Goal: Task Accomplishment & Management: Use online tool/utility

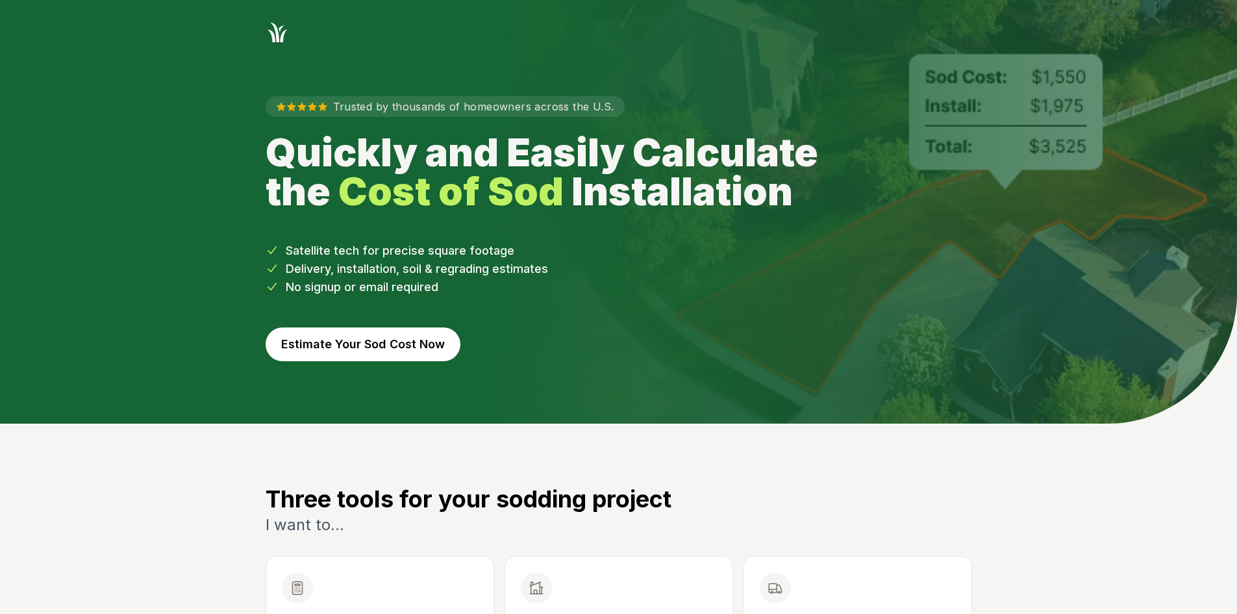
click at [405, 347] on button "Estimate Your Sod Cost Now" at bounding box center [363, 344] width 195 height 34
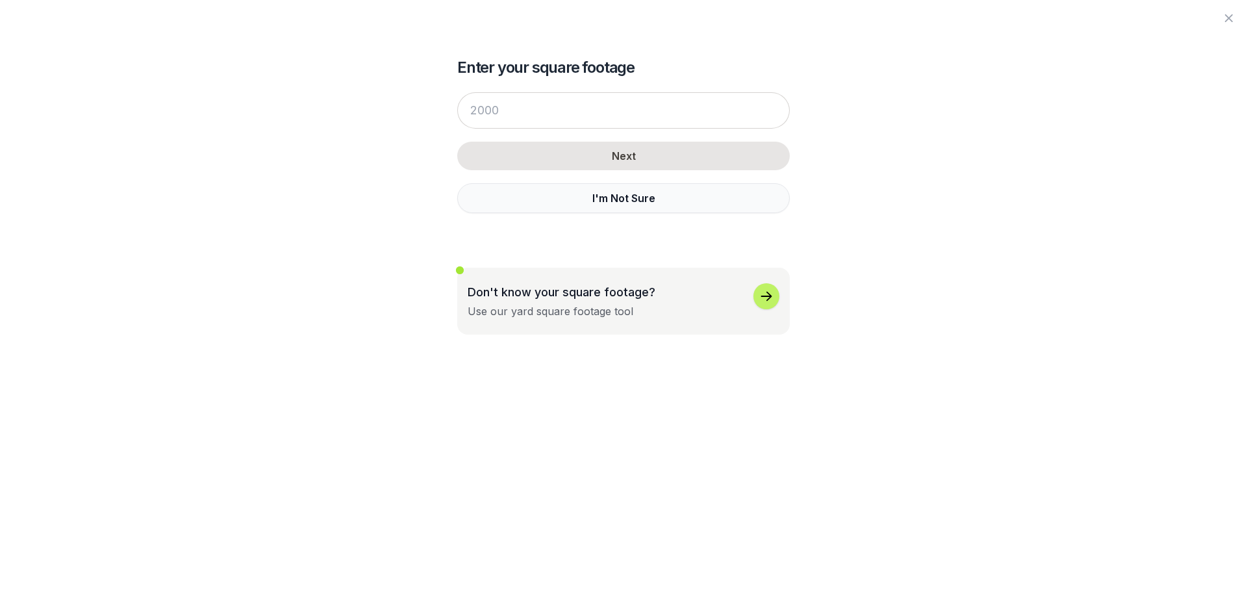
click at [502, 192] on button "I'm Not Sure" at bounding box center [623, 198] width 333 height 30
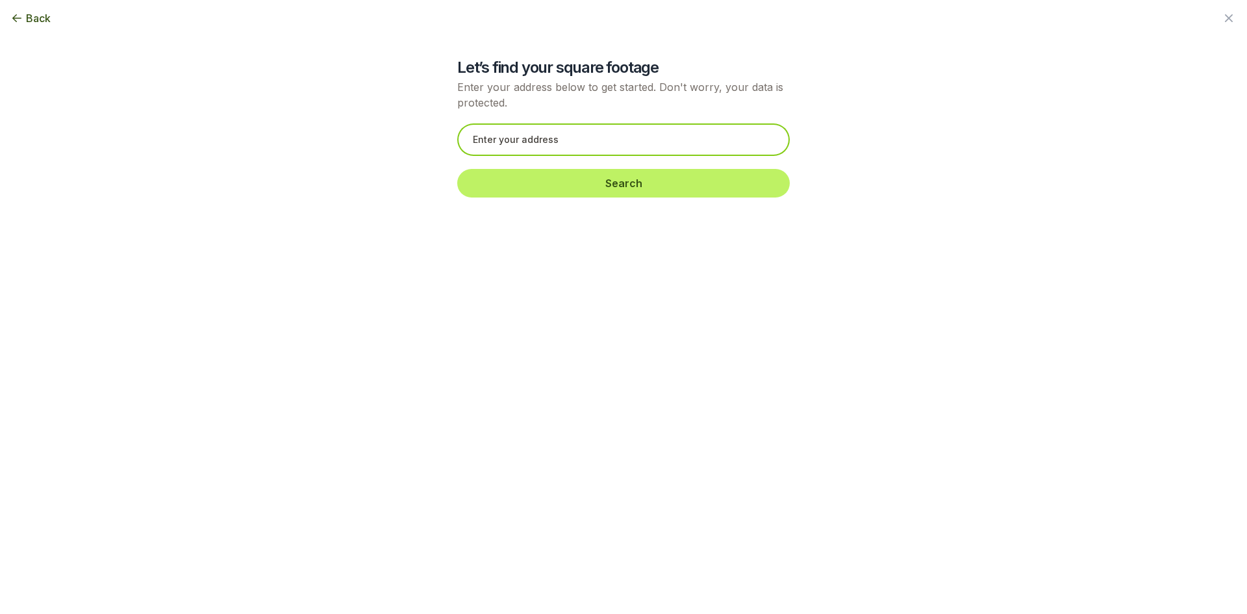
click at [509, 146] on input "text" at bounding box center [623, 139] width 333 height 32
paste input "[STREET_ADDRESS]"
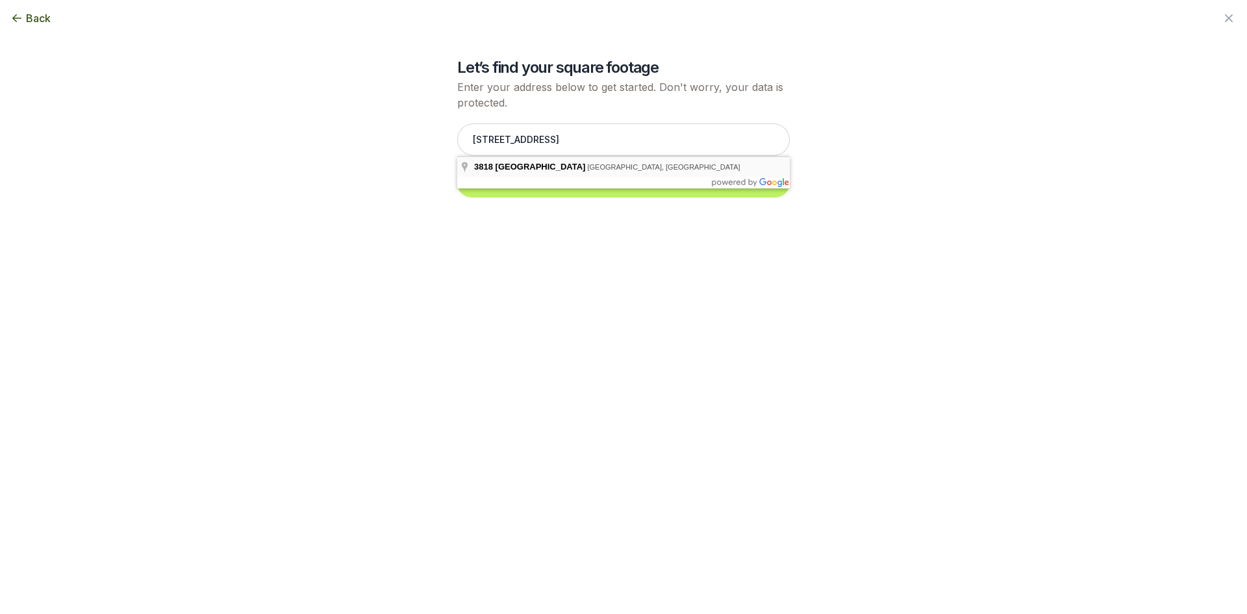
type input "[STREET_ADDRESS]"
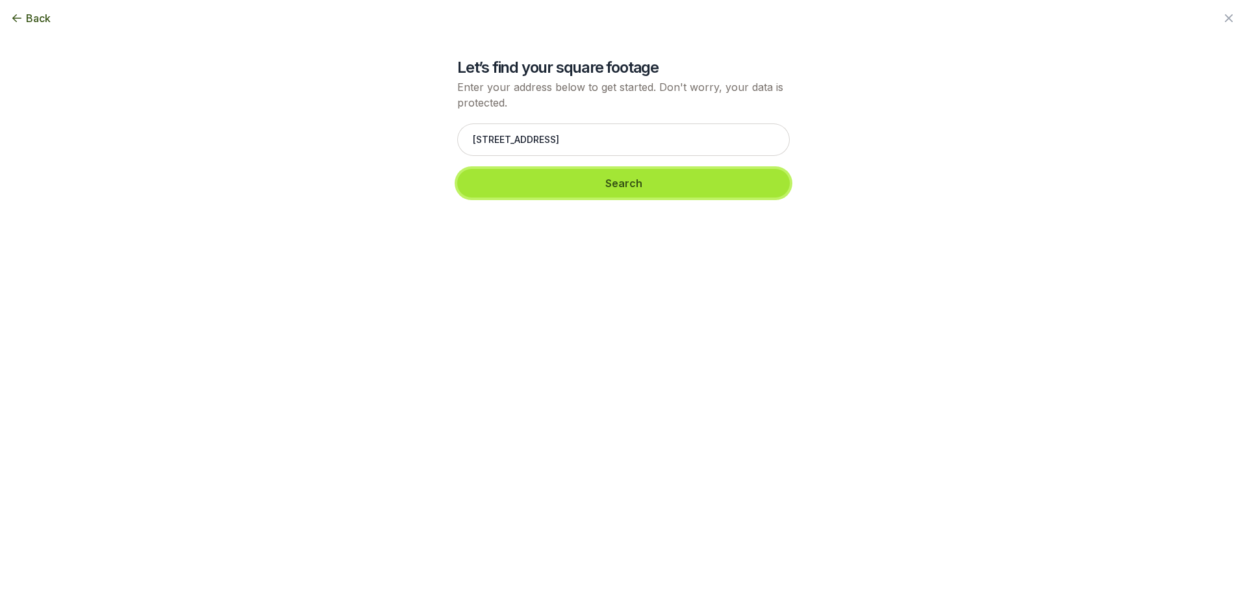
click at [496, 182] on button "Search" at bounding box center [623, 183] width 333 height 29
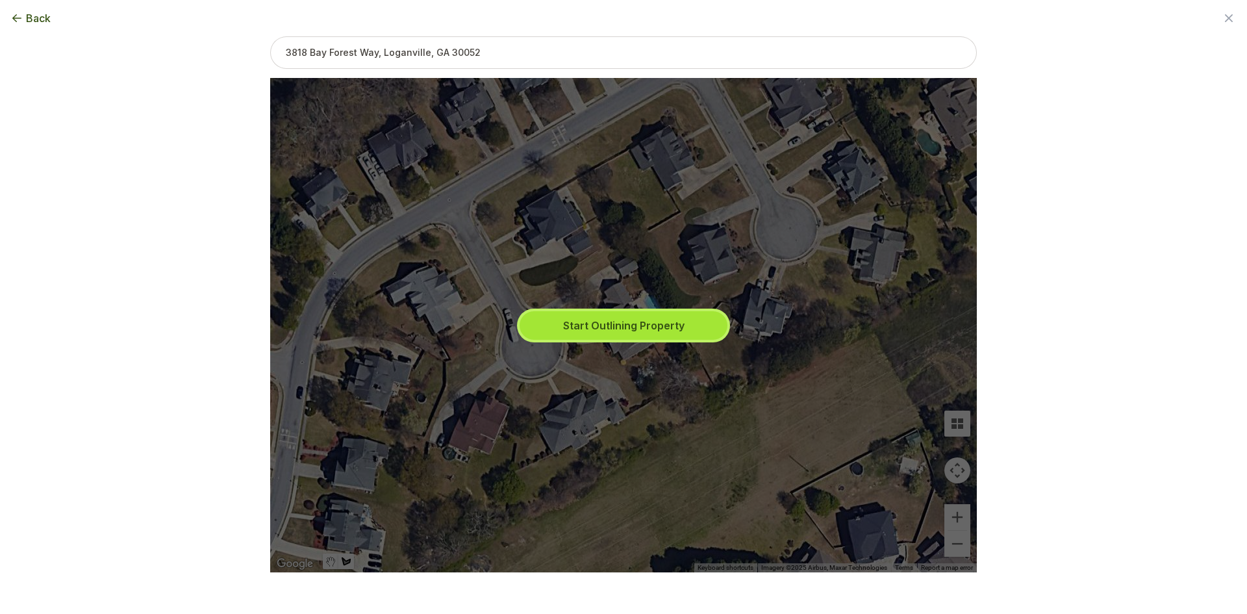
click at [542, 323] on button "Start Outlining Property" at bounding box center [624, 325] width 208 height 29
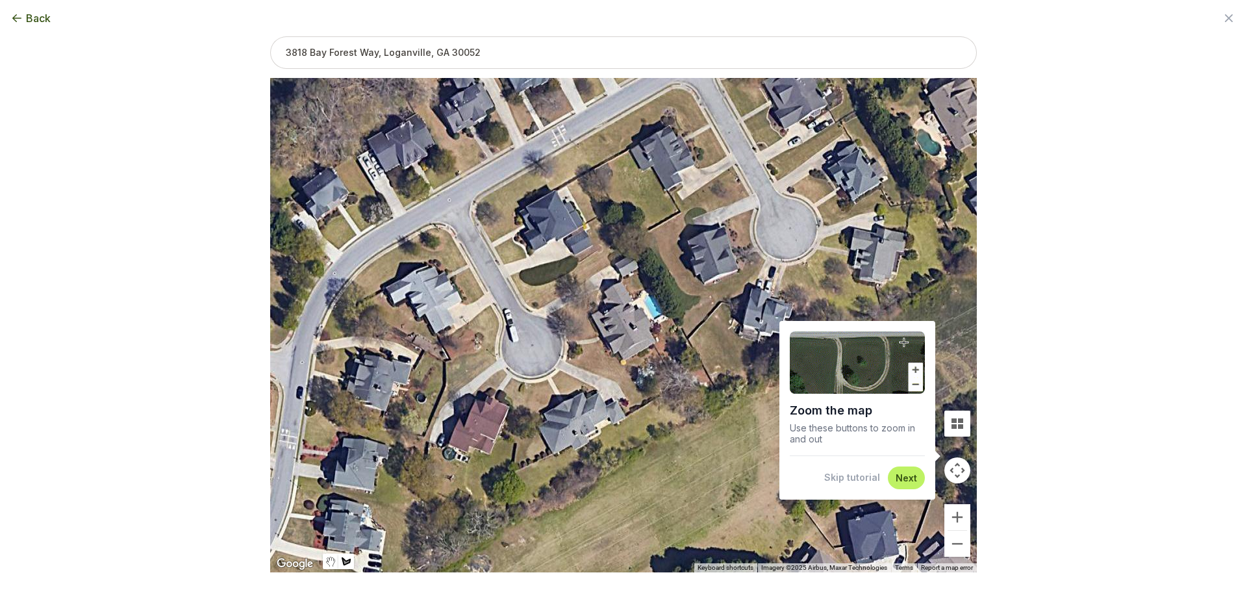
click at [859, 476] on button "Skip tutorial" at bounding box center [852, 477] width 56 height 13
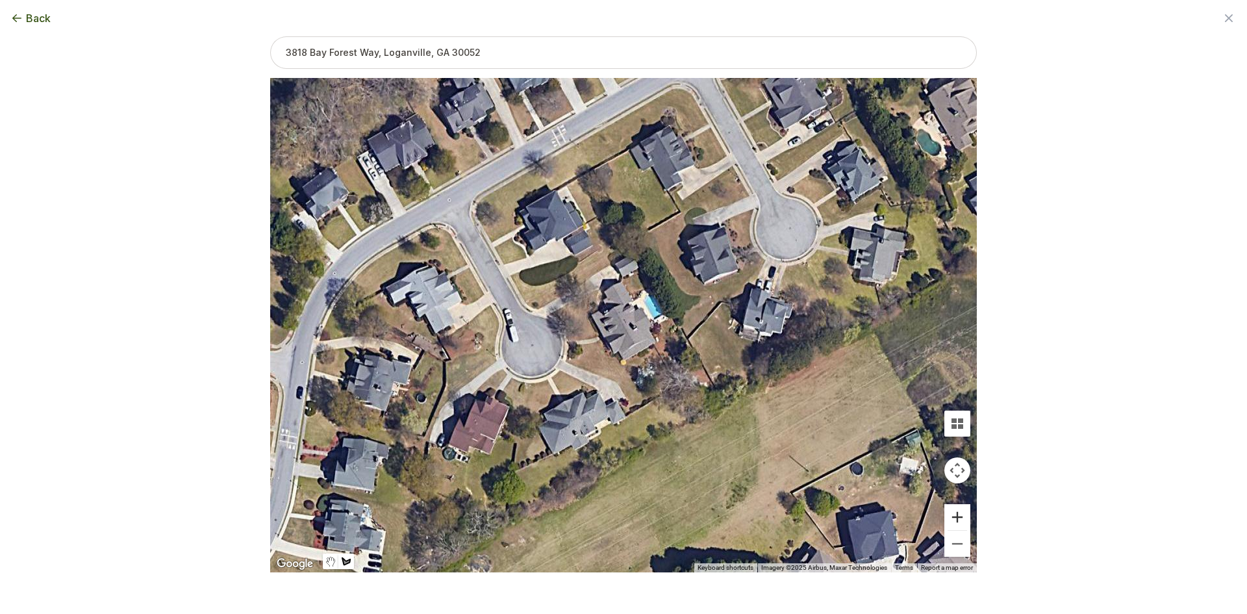
click at [951, 513] on button "Zoom in" at bounding box center [957, 517] width 26 height 26
click at [953, 512] on button "Zoom in" at bounding box center [957, 517] width 26 height 26
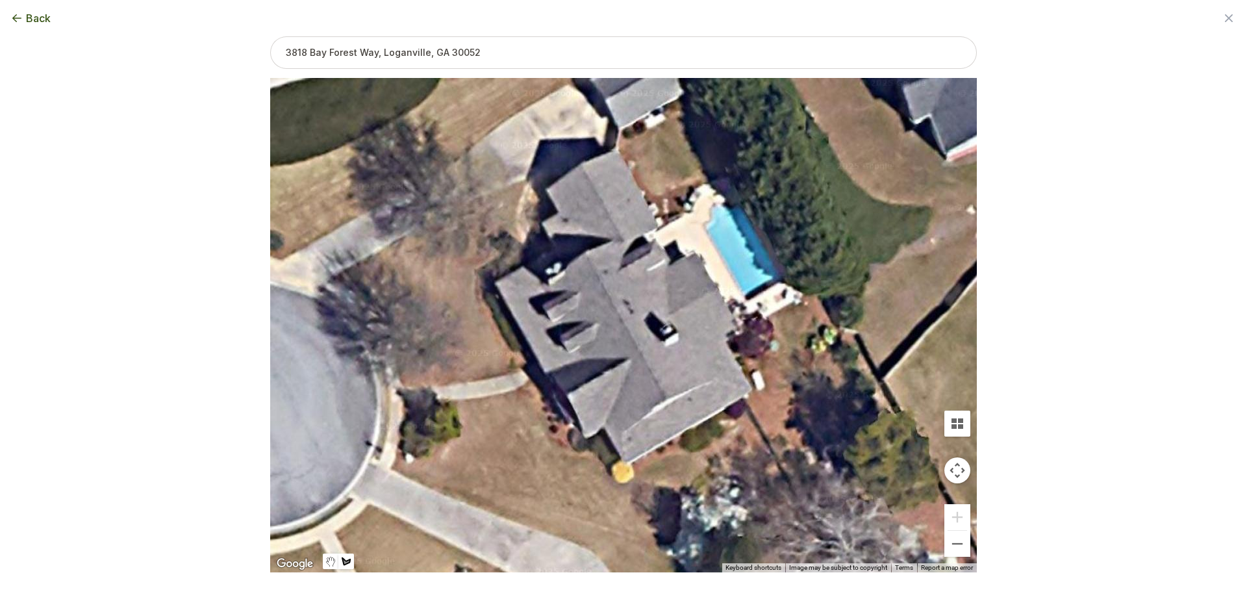
drag, startPoint x: 543, startPoint y: 377, endPoint x: 646, endPoint y: 377, distance: 103.3
click at [646, 377] on div at bounding box center [623, 326] width 707 height 494
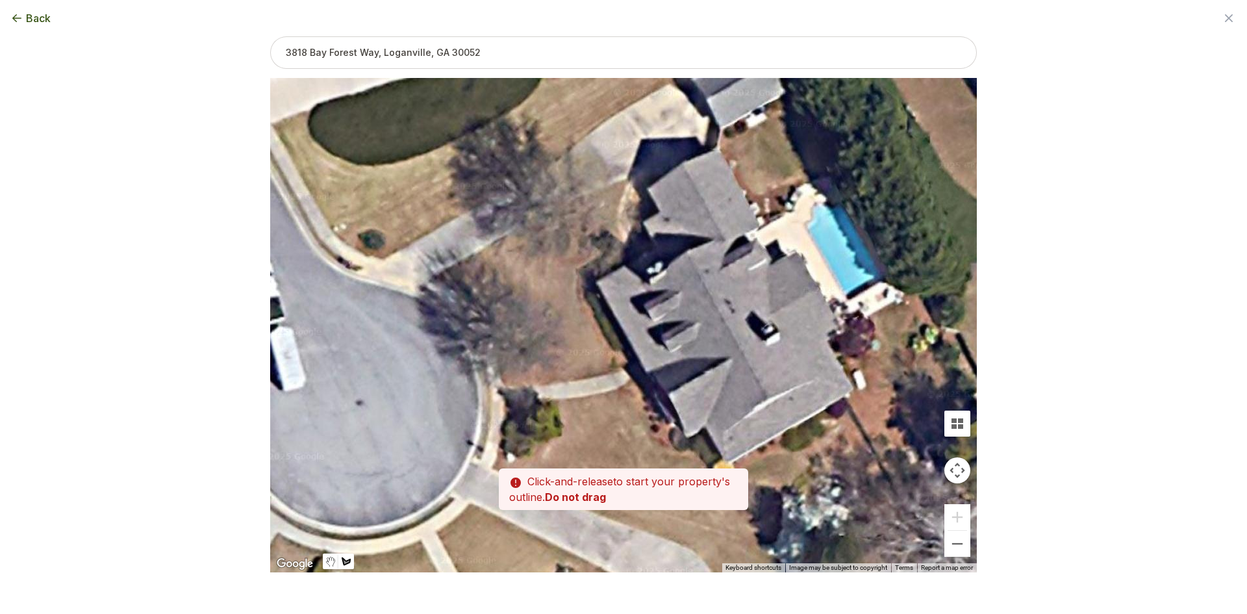
click at [503, 386] on div at bounding box center [623, 326] width 707 height 494
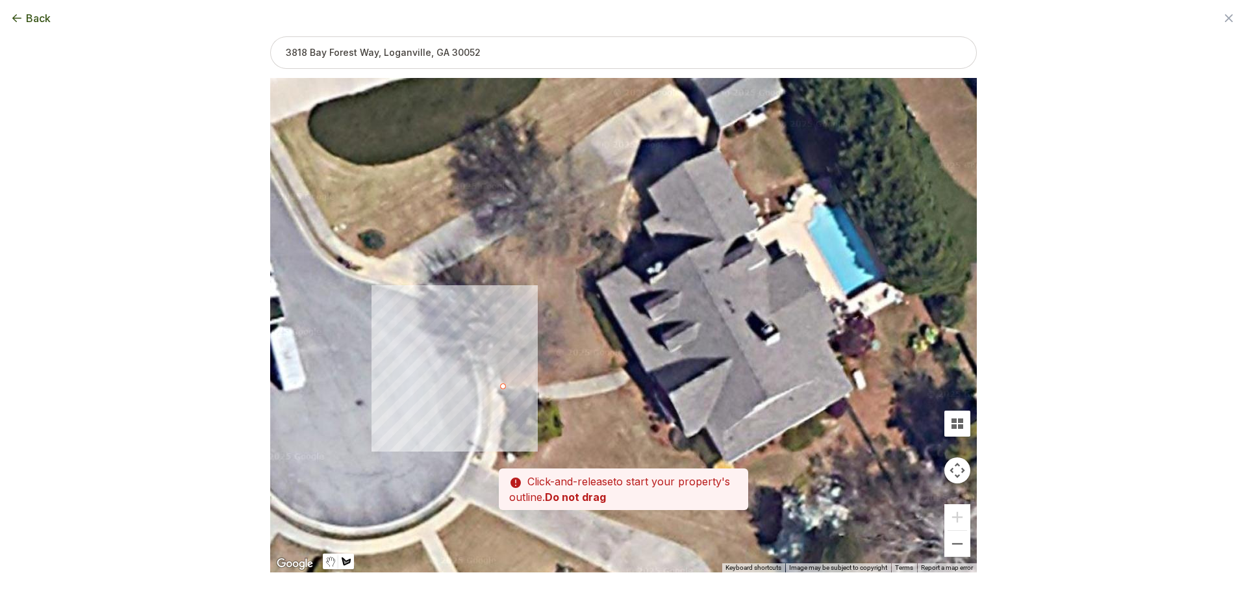
click at [498, 360] on div at bounding box center [623, 326] width 707 height 494
click at [493, 336] on div at bounding box center [623, 326] width 707 height 494
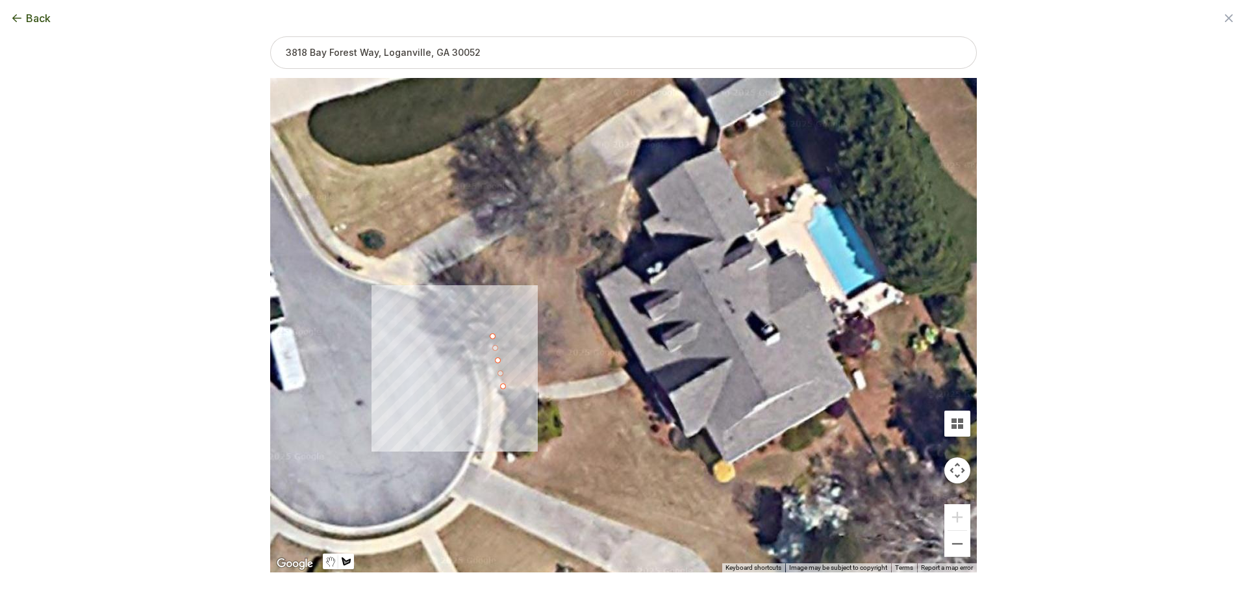
click at [483, 312] on div at bounding box center [623, 326] width 707 height 494
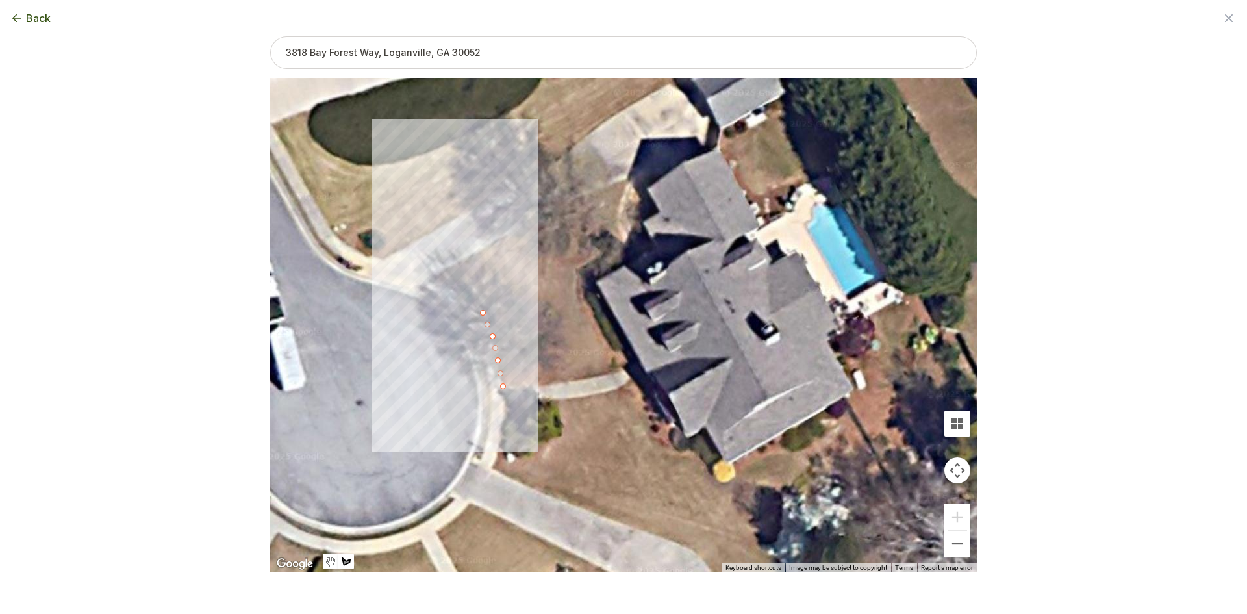
drag, startPoint x: 460, startPoint y: 294, endPoint x: 447, endPoint y: 286, distance: 14.6
click at [459, 293] on div at bounding box center [623, 326] width 707 height 494
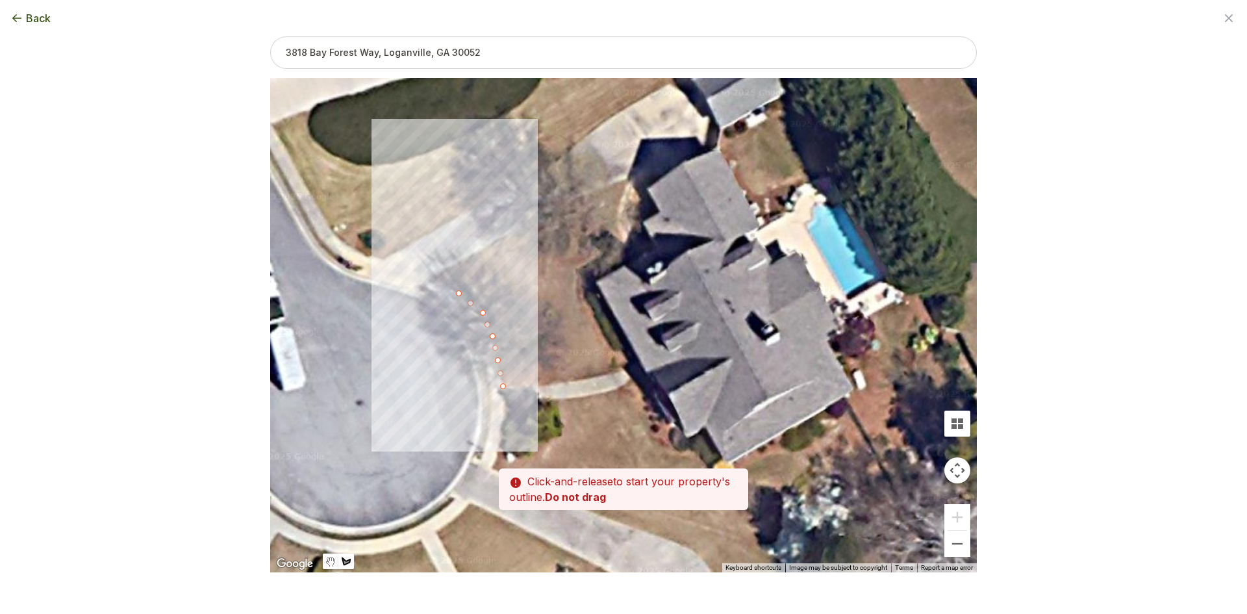
click at [431, 279] on div at bounding box center [623, 326] width 707 height 494
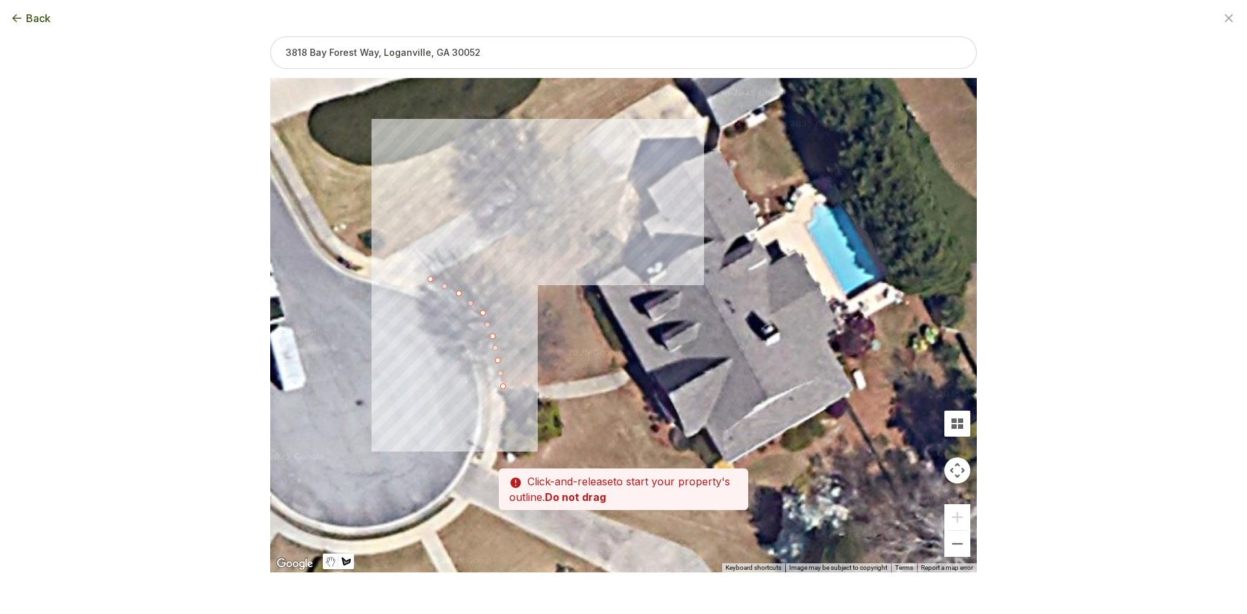
click at [541, 211] on div at bounding box center [623, 326] width 707 height 494
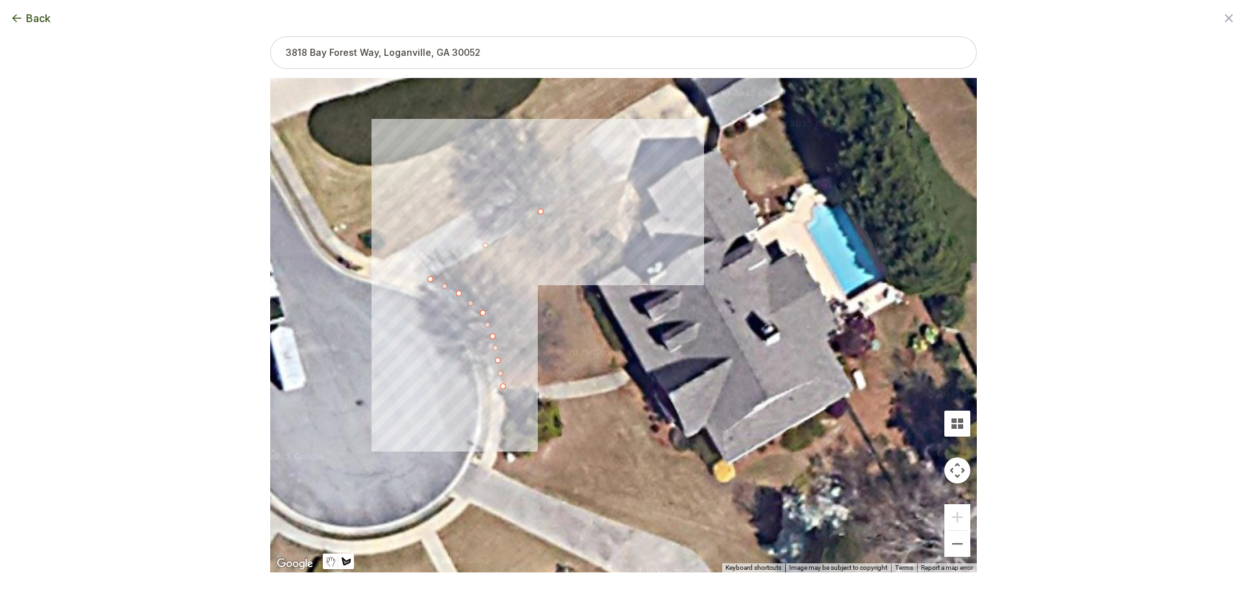
click at [577, 196] on div at bounding box center [623, 326] width 707 height 494
click at [635, 175] on div at bounding box center [623, 326] width 707 height 494
click at [622, 195] on div at bounding box center [623, 326] width 707 height 494
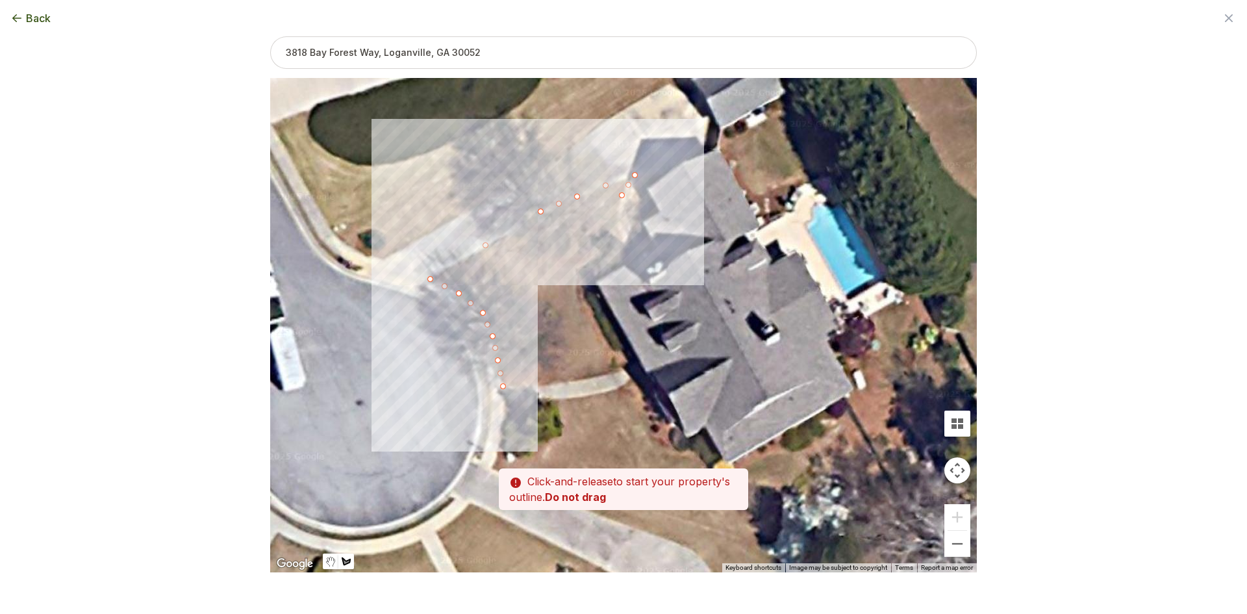
click at [623, 237] on div at bounding box center [623, 326] width 707 height 494
click at [623, 249] on div at bounding box center [623, 326] width 707 height 494
click at [574, 271] on div at bounding box center [623, 326] width 707 height 494
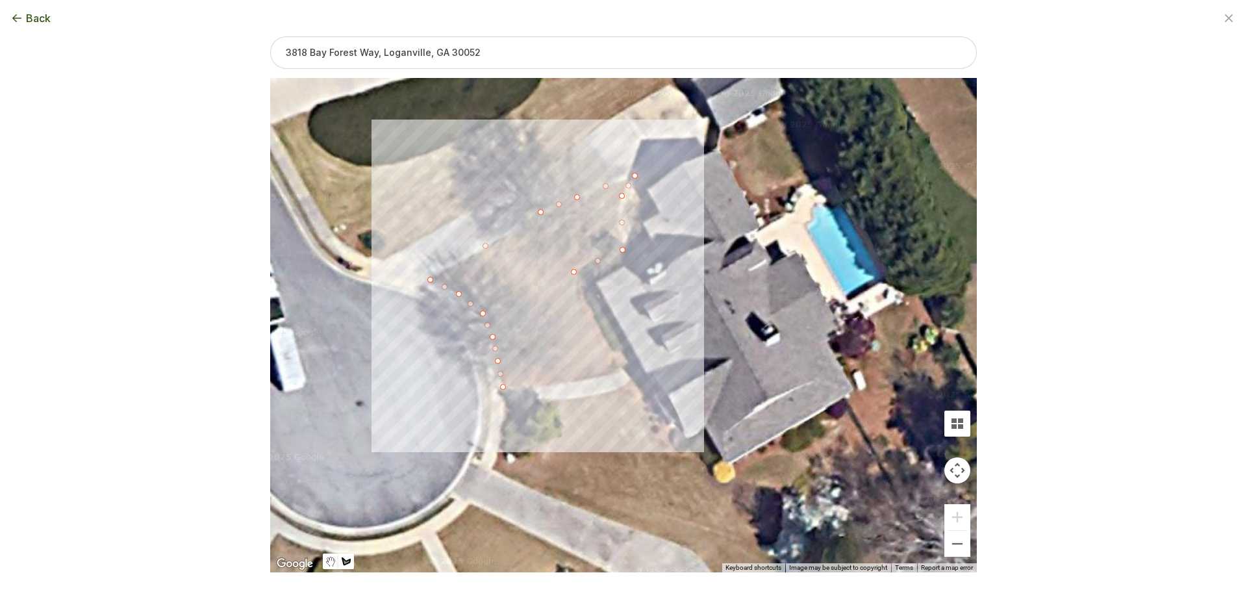
click at [574, 292] on div at bounding box center [623, 326] width 707 height 494
click at [589, 324] on div at bounding box center [623, 326] width 707 height 494
click at [614, 368] on div at bounding box center [623, 326] width 707 height 494
click at [635, 393] on div at bounding box center [623, 326] width 707 height 494
click at [653, 432] on div at bounding box center [623, 326] width 707 height 494
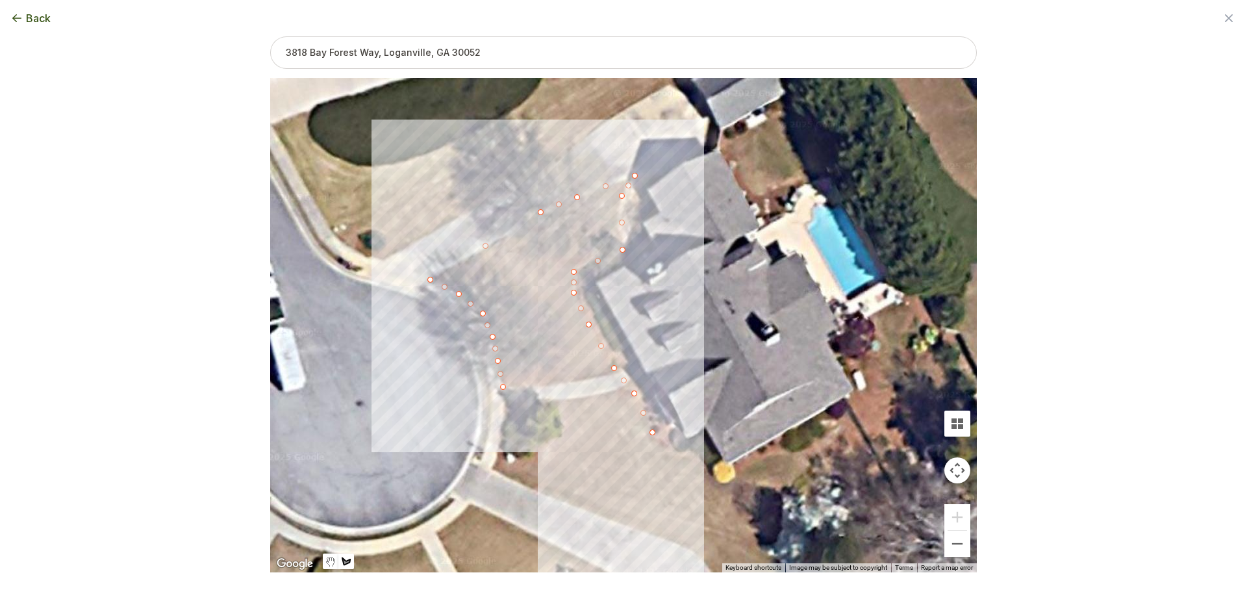
click at [662, 449] on div at bounding box center [623, 326] width 707 height 494
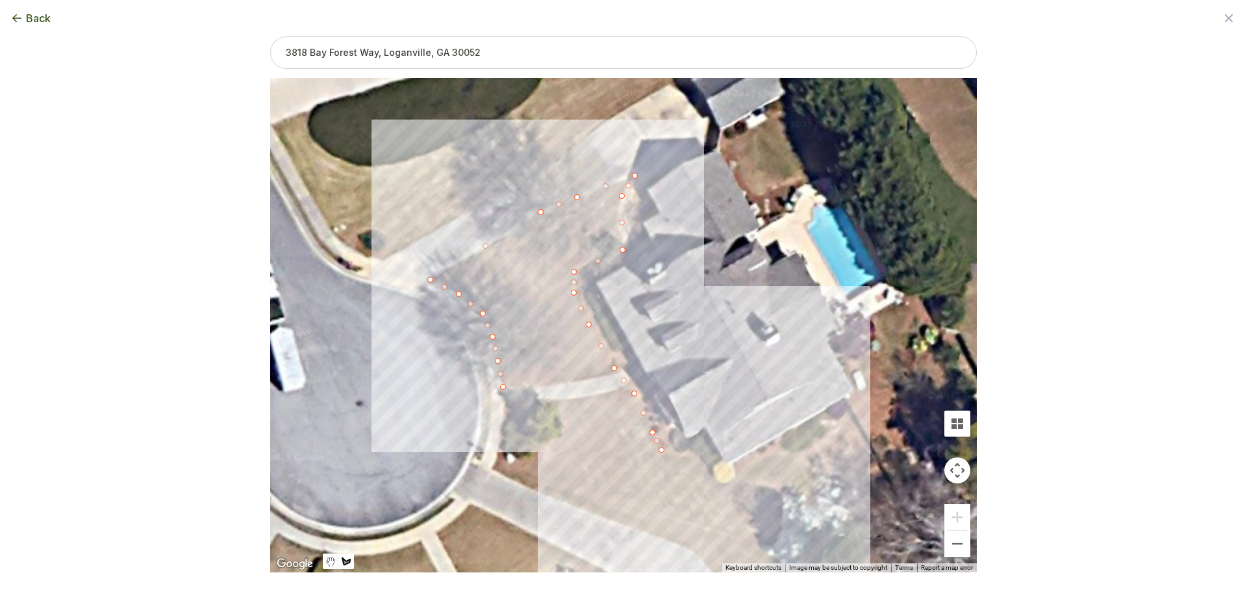
click at [701, 462] on div at bounding box center [623, 326] width 707 height 494
click at [709, 475] on div "Zoom the map Use these buttons to zoom in and out Skip tutorial Next ← Move lef…" at bounding box center [623, 283] width 707 height 494
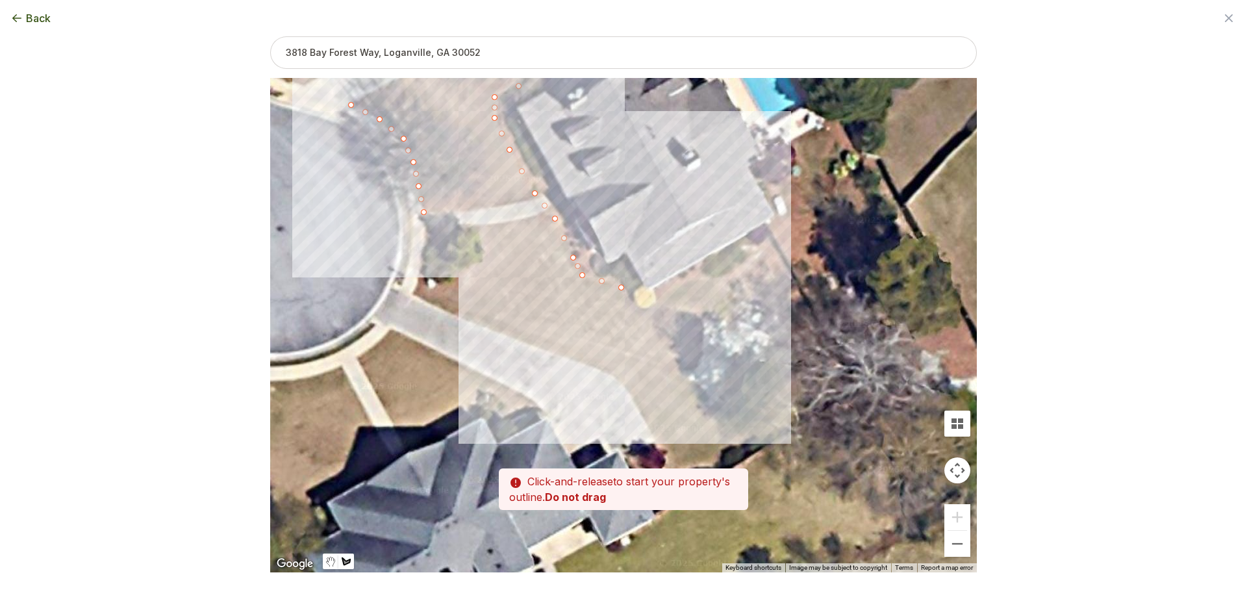
drag, startPoint x: 693, startPoint y: 409, endPoint x: 627, endPoint y: 268, distance: 156.3
click at [627, 268] on div at bounding box center [623, 326] width 707 height 494
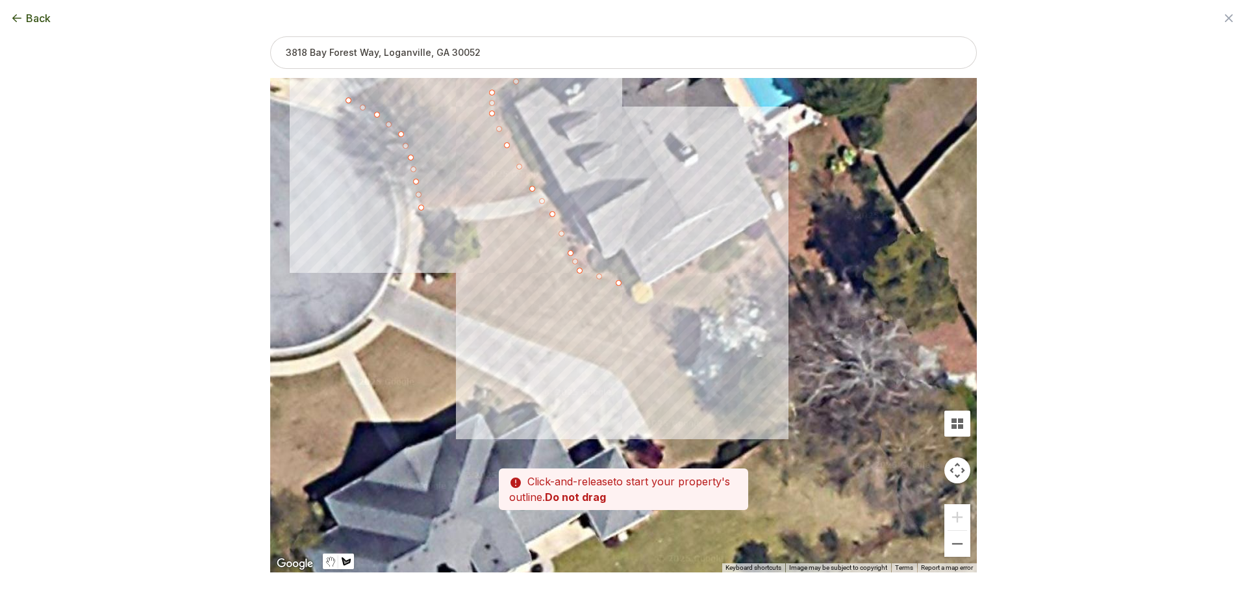
click at [638, 307] on div at bounding box center [623, 326] width 707 height 494
click at [655, 295] on div at bounding box center [623, 326] width 707 height 494
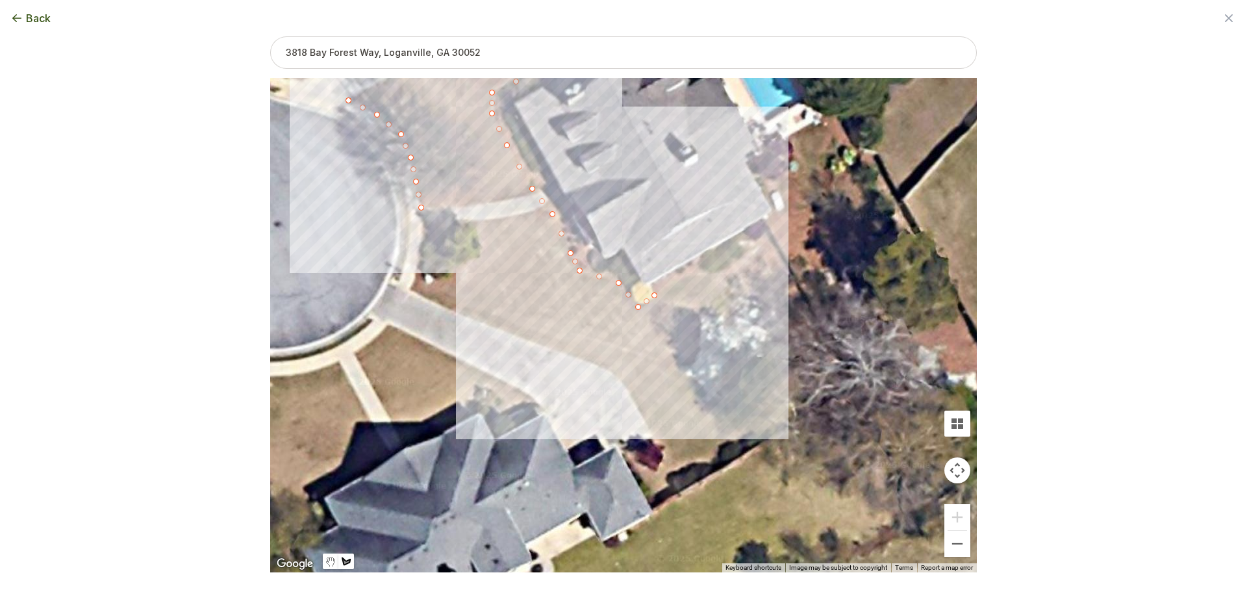
drag, startPoint x: 677, startPoint y: 283, endPoint x: 685, endPoint y: 280, distance: 8.2
click at [677, 283] on div at bounding box center [623, 326] width 707 height 494
click at [699, 273] on div at bounding box center [623, 326] width 707 height 494
click at [725, 284] on div at bounding box center [623, 326] width 707 height 494
click at [768, 340] on div at bounding box center [623, 326] width 707 height 494
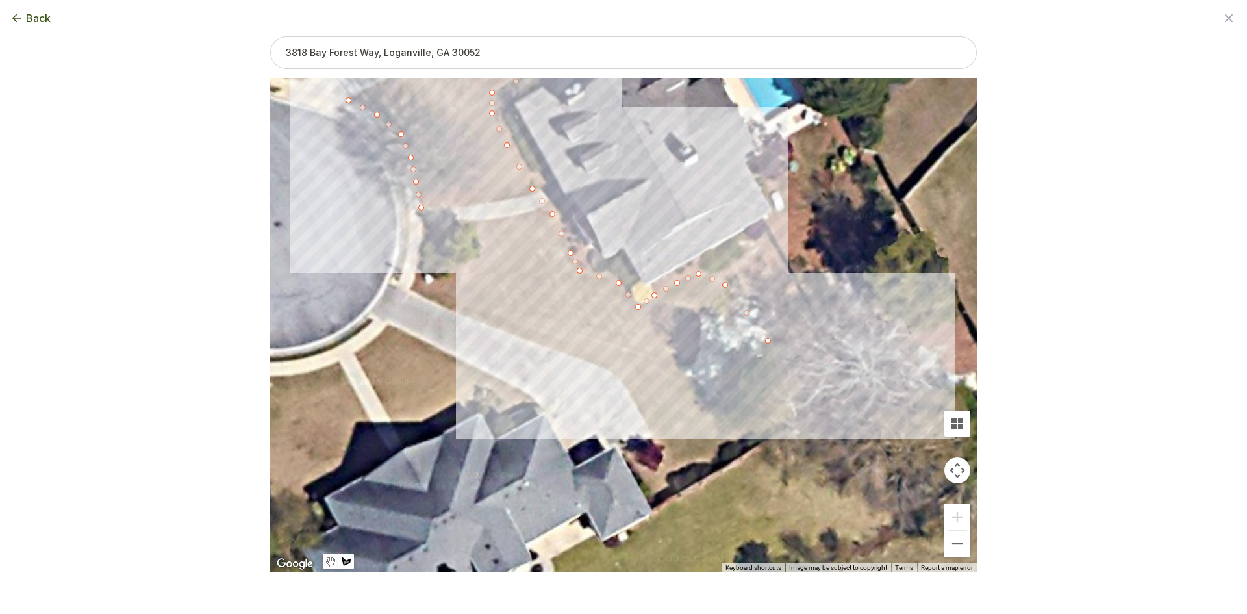
click at [824, 375] on div at bounding box center [623, 326] width 707 height 494
click at [825, 403] on div at bounding box center [623, 326] width 707 height 494
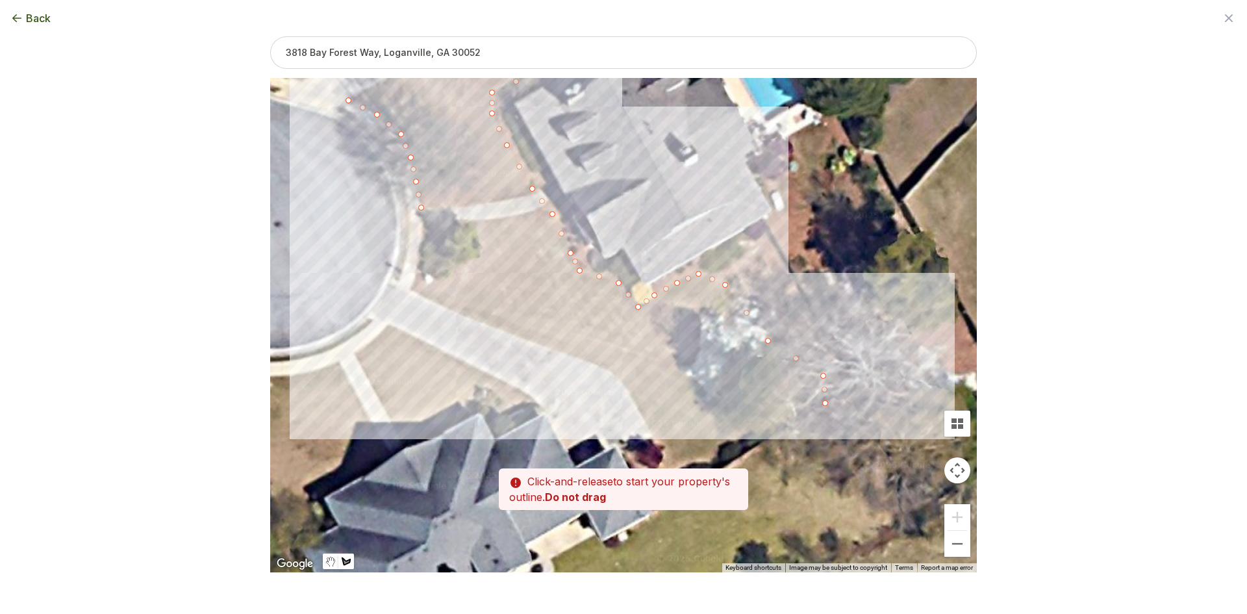
click at [431, 288] on div at bounding box center [623, 326] width 707 height 494
click at [437, 279] on div at bounding box center [623, 326] width 707 height 494
click at [462, 268] on div at bounding box center [623, 326] width 707 height 494
click at [484, 251] on div at bounding box center [623, 326] width 707 height 494
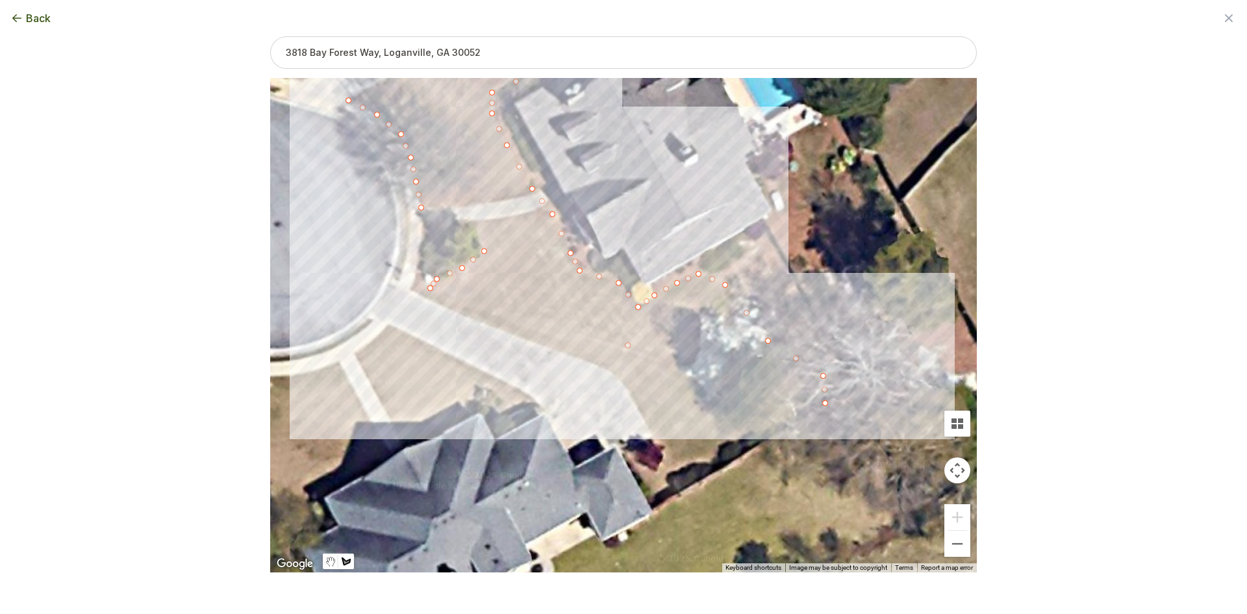
click at [469, 221] on div at bounding box center [623, 326] width 707 height 494
click at [422, 205] on div at bounding box center [623, 326] width 707 height 494
drag, startPoint x: 768, startPoint y: 339, endPoint x: 773, endPoint y: 326, distance: 14.0
drag, startPoint x: 727, startPoint y: 285, endPoint x: 735, endPoint y: 274, distance: 13.5
drag, startPoint x: 752, startPoint y: 302, endPoint x: 765, endPoint y: 296, distance: 14.2
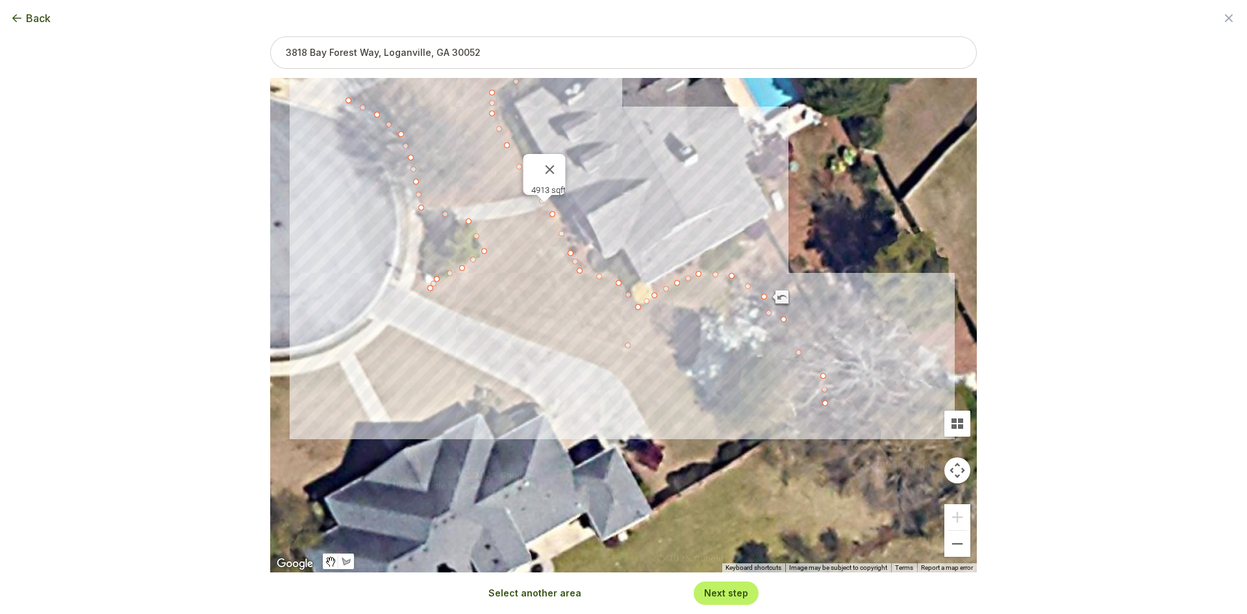
drag, startPoint x: 774, startPoint y: 329, endPoint x: 785, endPoint y: 319, distance: 15.6
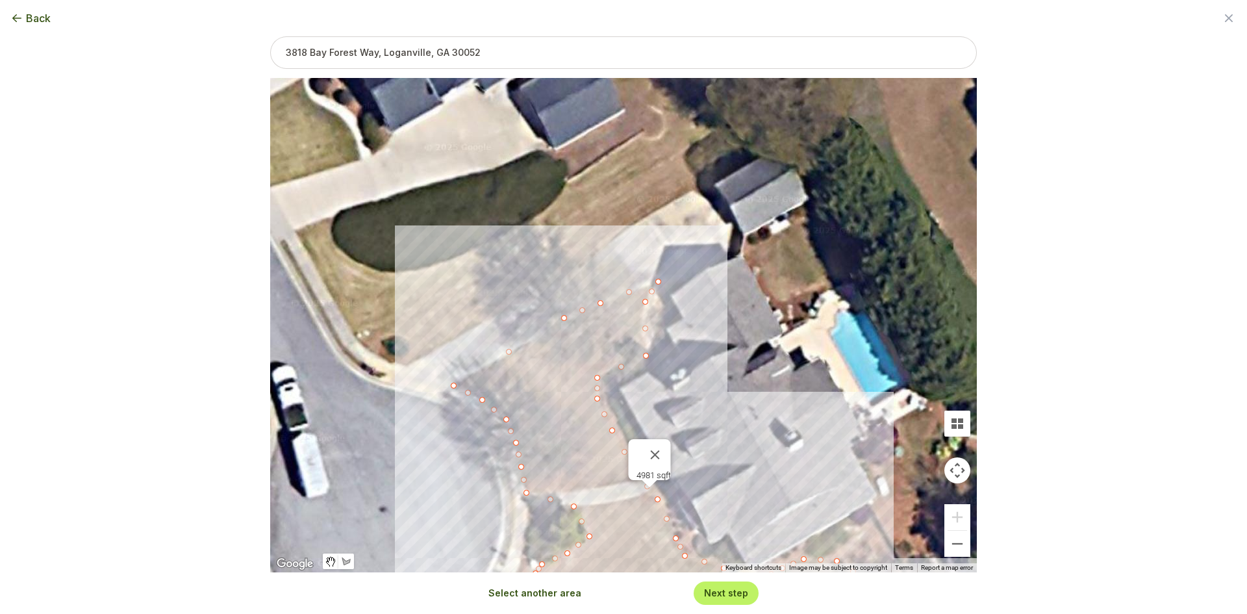
drag, startPoint x: 649, startPoint y: 169, endPoint x: 754, endPoint y: 454, distance: 303.9
click at [754, 454] on div "4981 sqft" at bounding box center [623, 325] width 707 height 494
click at [553, 592] on button "Select another area" at bounding box center [534, 592] width 93 height 13
click at [409, 366] on div at bounding box center [623, 326] width 707 height 494
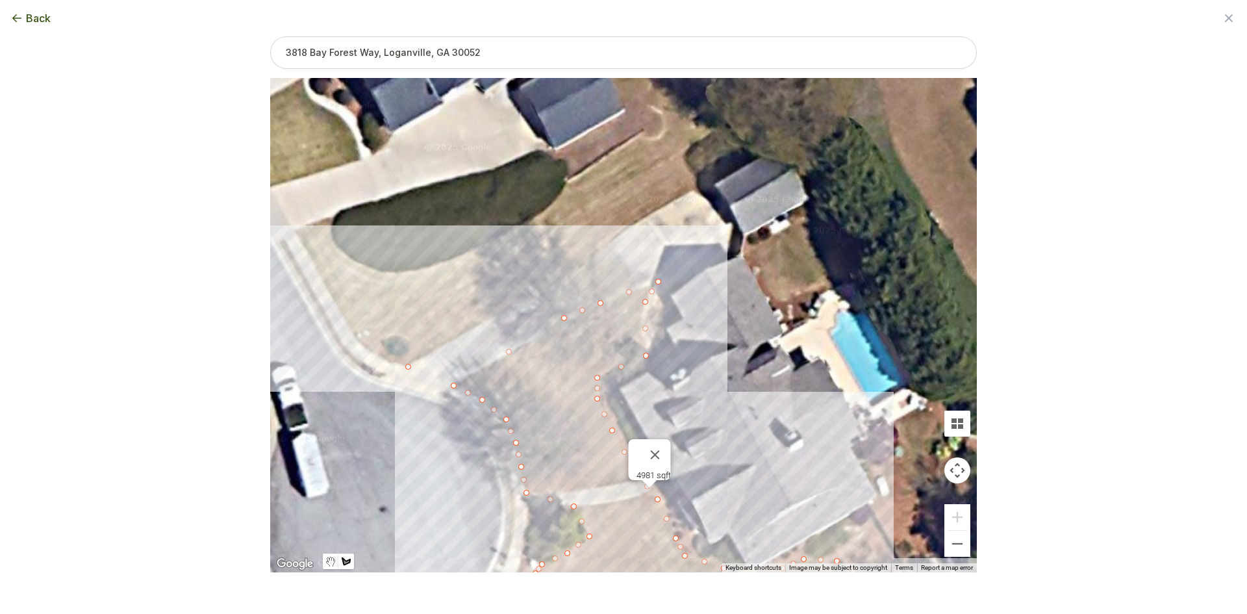
click at [368, 352] on div at bounding box center [623, 326] width 707 height 494
click at [355, 336] on div at bounding box center [623, 326] width 707 height 494
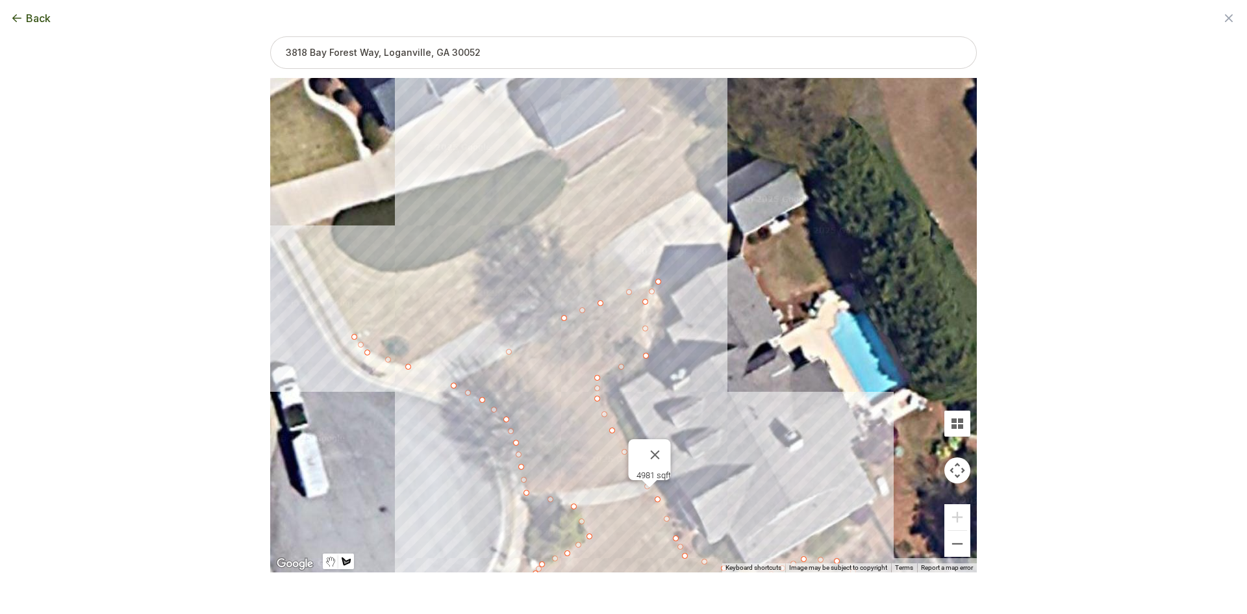
click at [688, 147] on div at bounding box center [623, 326] width 707 height 494
click at [688, 167] on div at bounding box center [623, 326] width 707 height 494
click at [713, 195] on div at bounding box center [623, 326] width 707 height 494
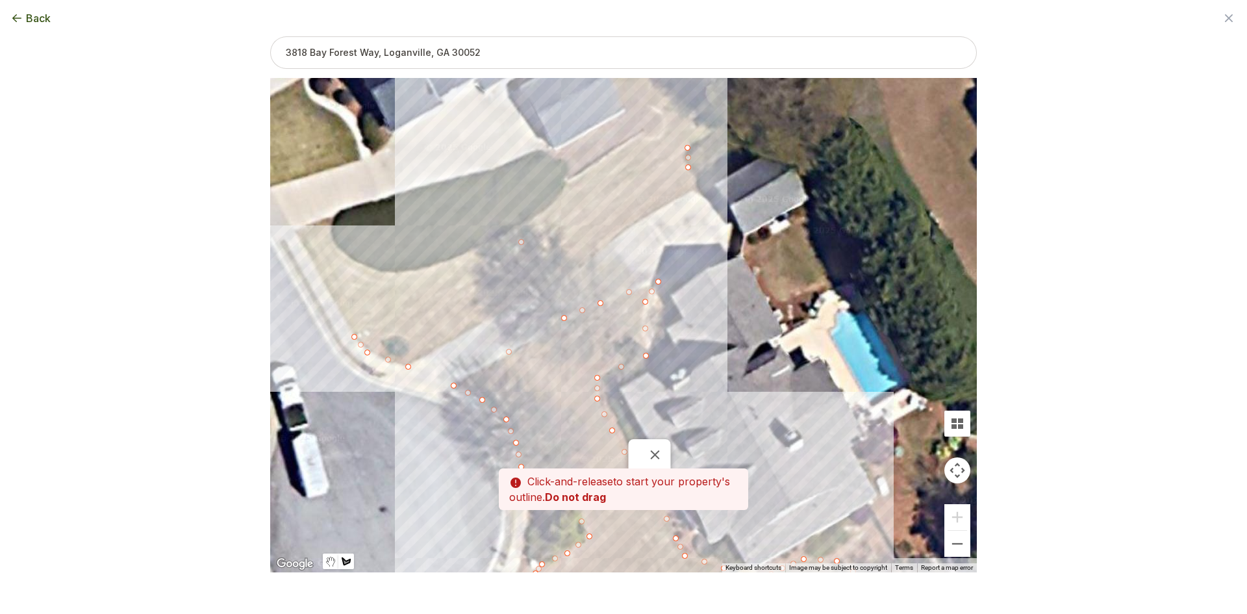
click at [701, 191] on div at bounding box center [623, 326] width 707 height 494
click at [688, 193] on div at bounding box center [623, 326] width 707 height 494
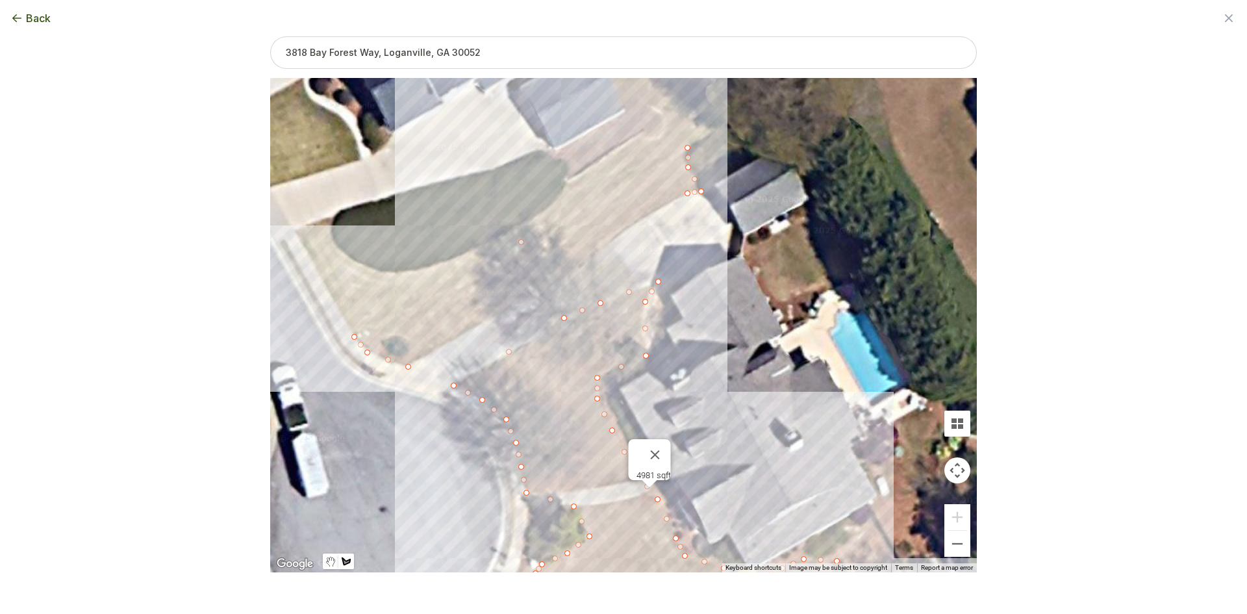
click at [648, 216] on div at bounding box center [623, 326] width 707 height 494
click at [618, 236] on div at bounding box center [623, 326] width 707 height 494
click at [594, 257] on div at bounding box center [623, 326] width 707 height 494
click at [570, 273] on div at bounding box center [623, 326] width 707 height 494
click at [505, 311] on div at bounding box center [623, 326] width 707 height 494
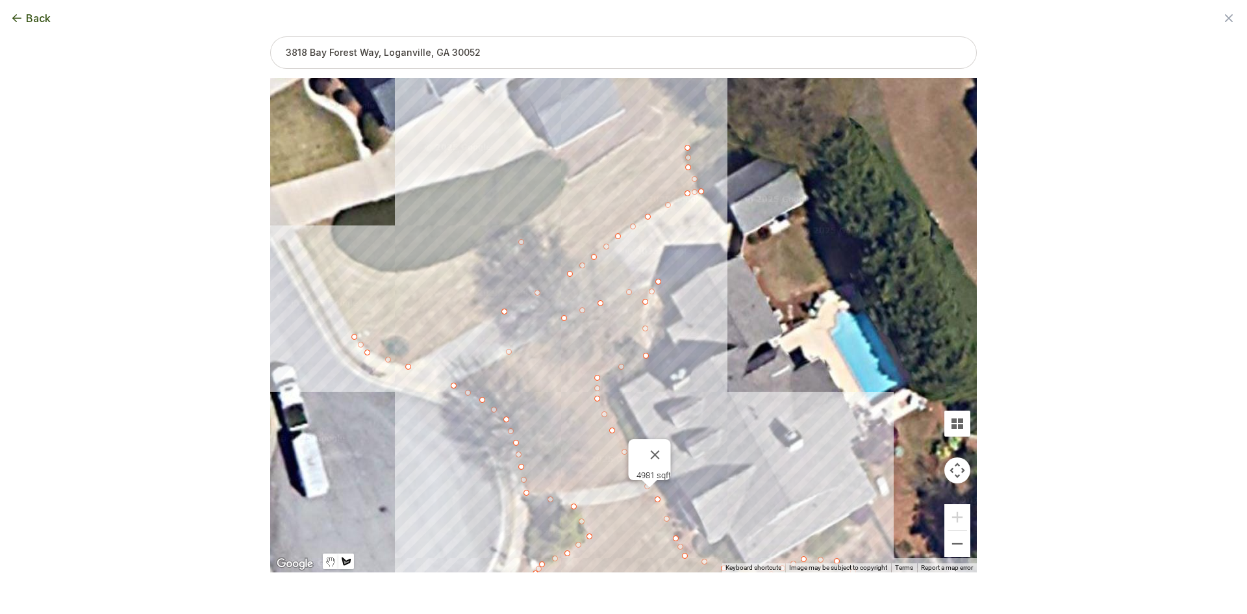
click at [409, 367] on div at bounding box center [623, 326] width 707 height 494
drag, startPoint x: 730, startPoint y: 416, endPoint x: 513, endPoint y: 252, distance: 272.1
click at [513, 252] on div "4981 sqft 1728 sqft" at bounding box center [623, 325] width 707 height 494
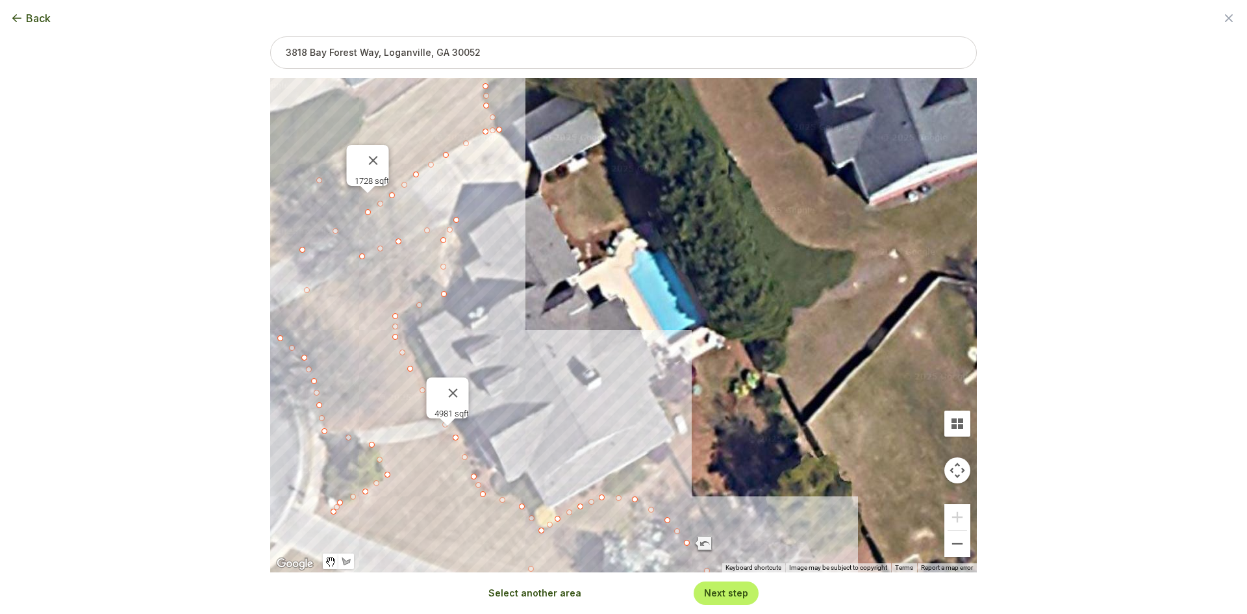
drag, startPoint x: 700, startPoint y: 329, endPoint x: 529, endPoint y: 291, distance: 174.9
click at [529, 291] on div "4981 sqft 1728 sqft" at bounding box center [623, 325] width 707 height 494
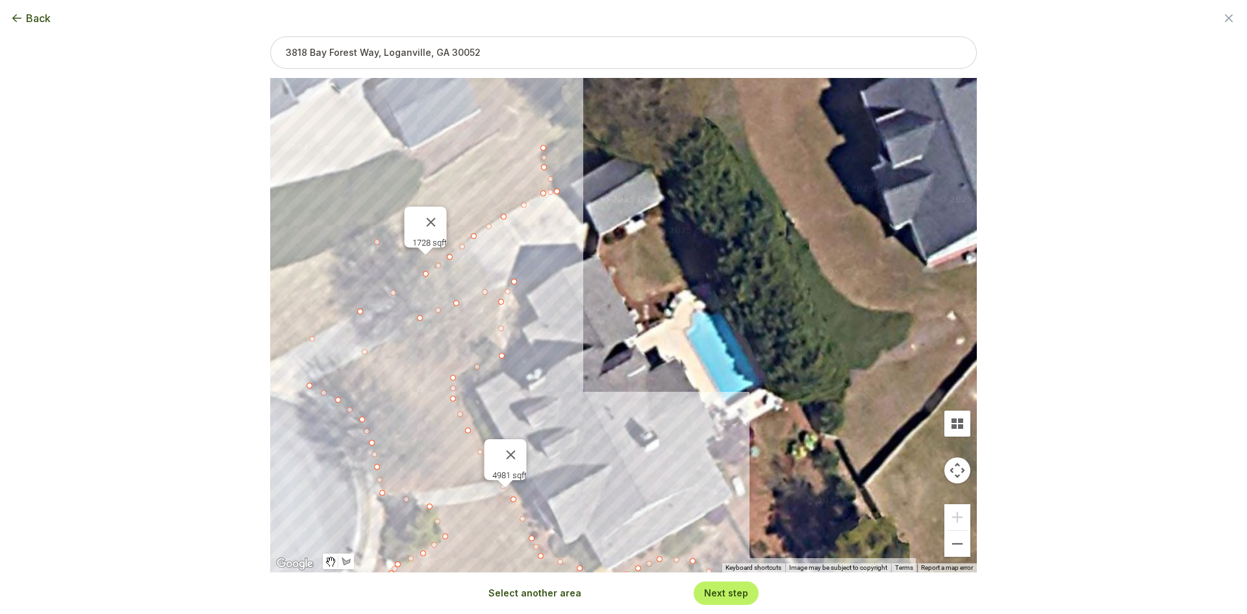
drag, startPoint x: 585, startPoint y: 362, endPoint x: 619, endPoint y: 401, distance: 52.1
click at [619, 401] on div "4981 sqft 1728 sqft" at bounding box center [623, 325] width 707 height 494
click at [545, 588] on button "Select another area" at bounding box center [534, 592] width 93 height 13
click at [635, 299] on div at bounding box center [623, 326] width 707 height 494
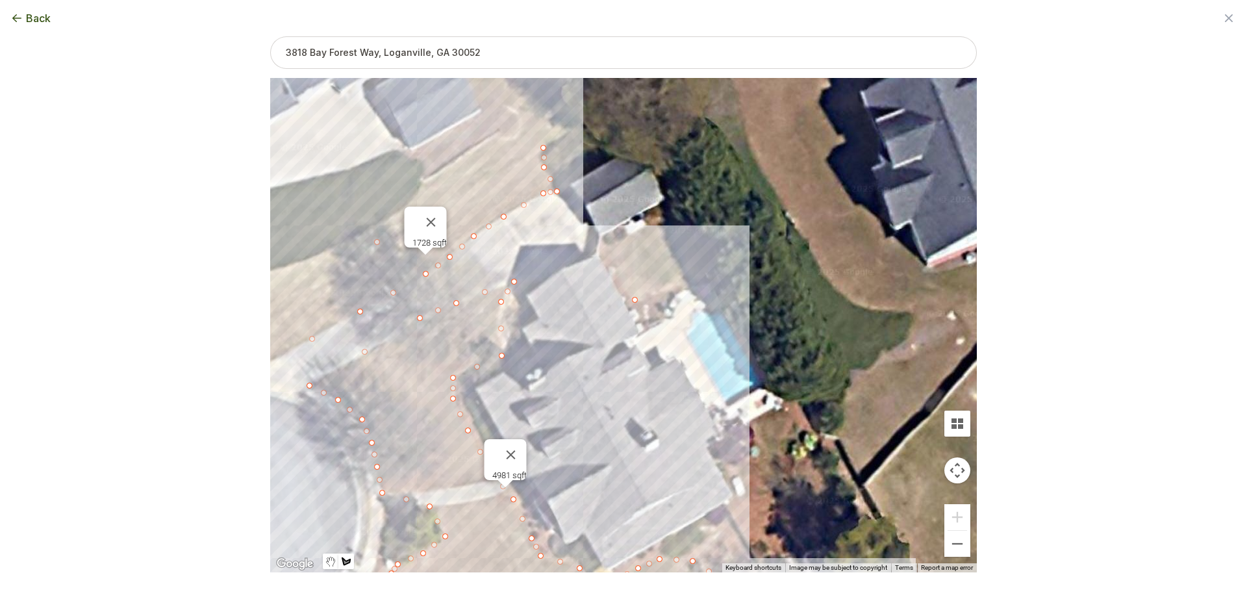
click at [620, 285] on div at bounding box center [623, 326] width 707 height 494
click at [613, 248] on div at bounding box center [623, 326] width 707 height 494
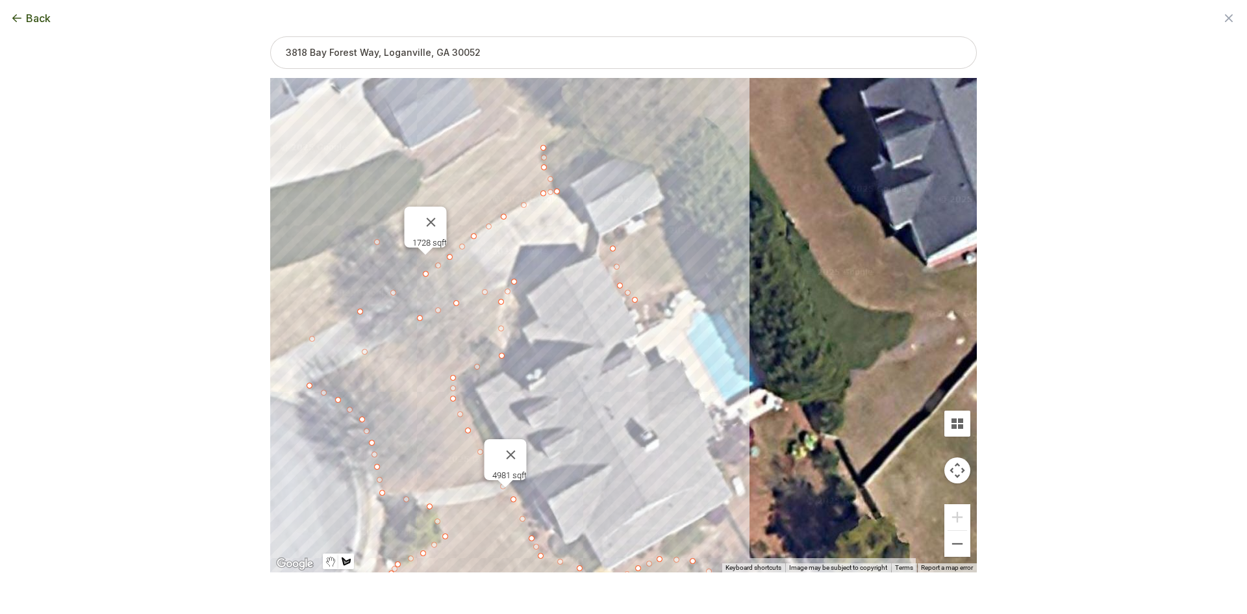
click at [659, 227] on div at bounding box center [623, 326] width 707 height 494
click at [686, 217] on div at bounding box center [623, 326] width 707 height 494
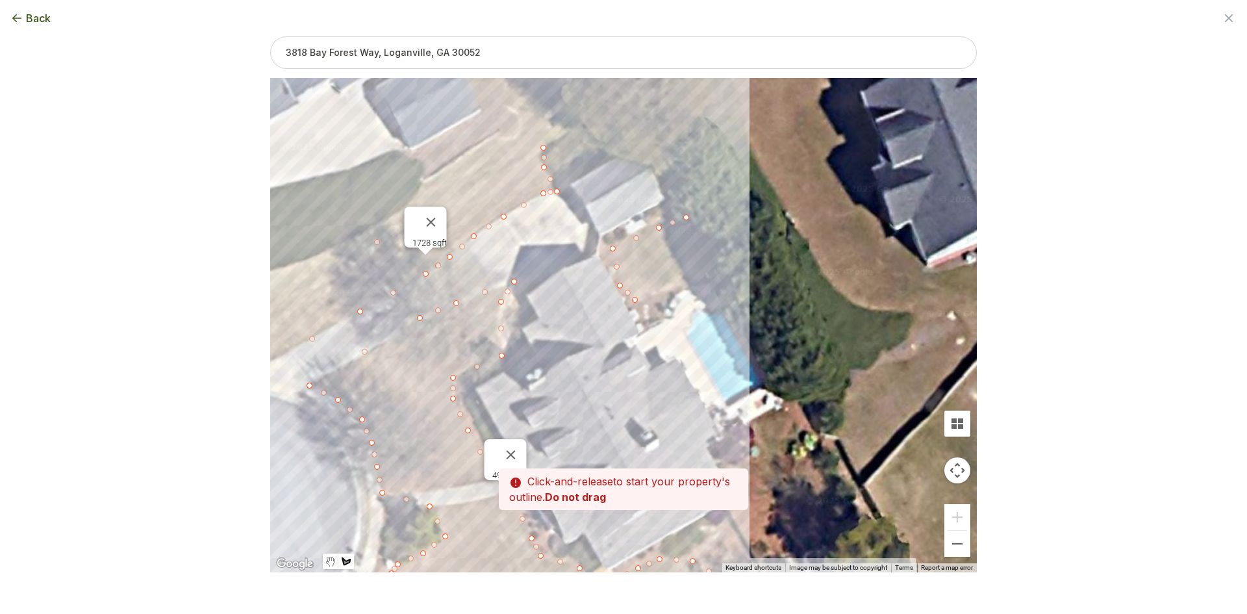
click at [715, 274] on div at bounding box center [623, 326] width 707 height 494
click at [633, 300] on div at bounding box center [623, 326] width 707 height 494
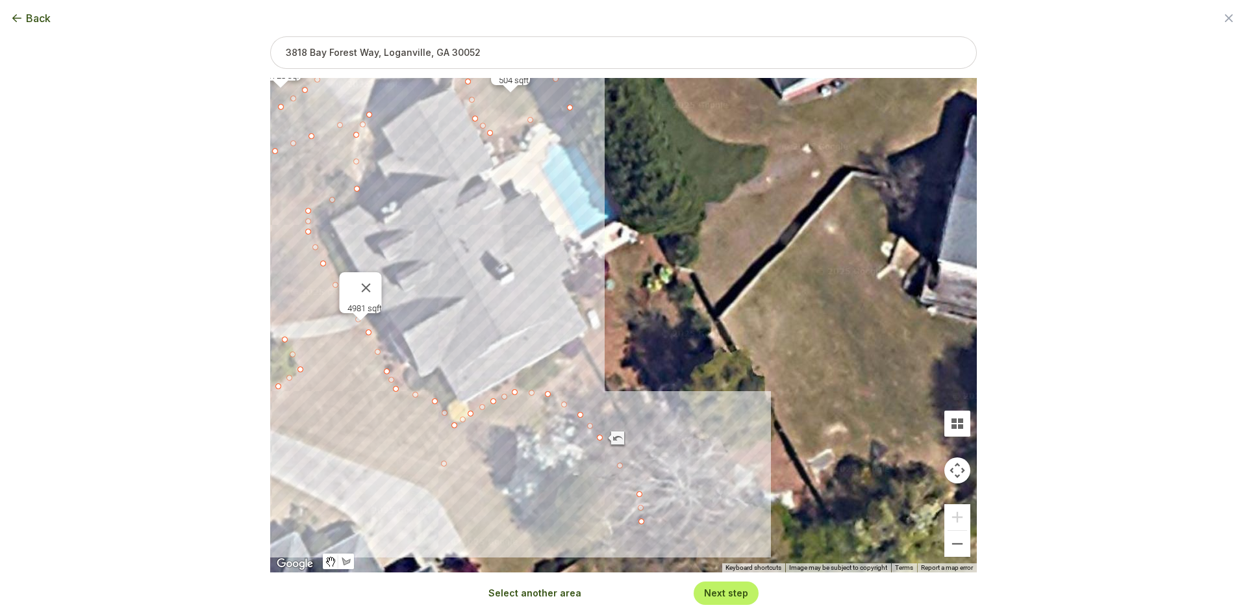
drag, startPoint x: 623, startPoint y: 338, endPoint x: 466, endPoint y: 156, distance: 241.3
click at [466, 156] on div "4981 sqft 1728 sqft 504 sqft" at bounding box center [623, 325] width 707 height 494
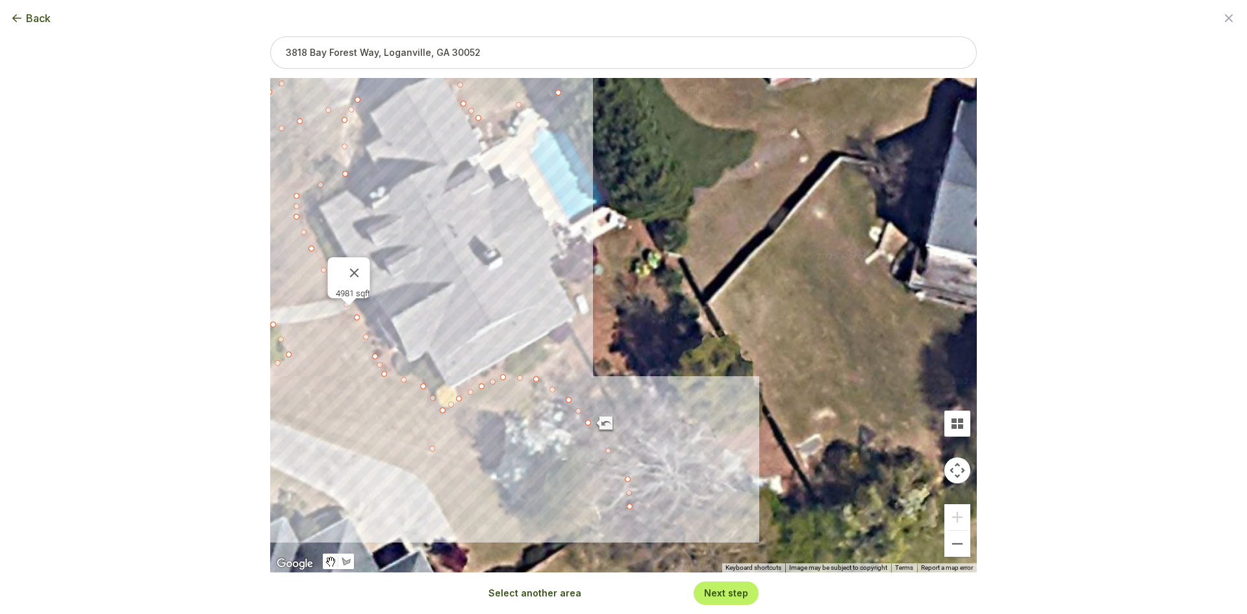
click at [522, 593] on button "Select another area" at bounding box center [534, 592] width 93 height 13
click at [593, 243] on div at bounding box center [623, 326] width 707 height 494
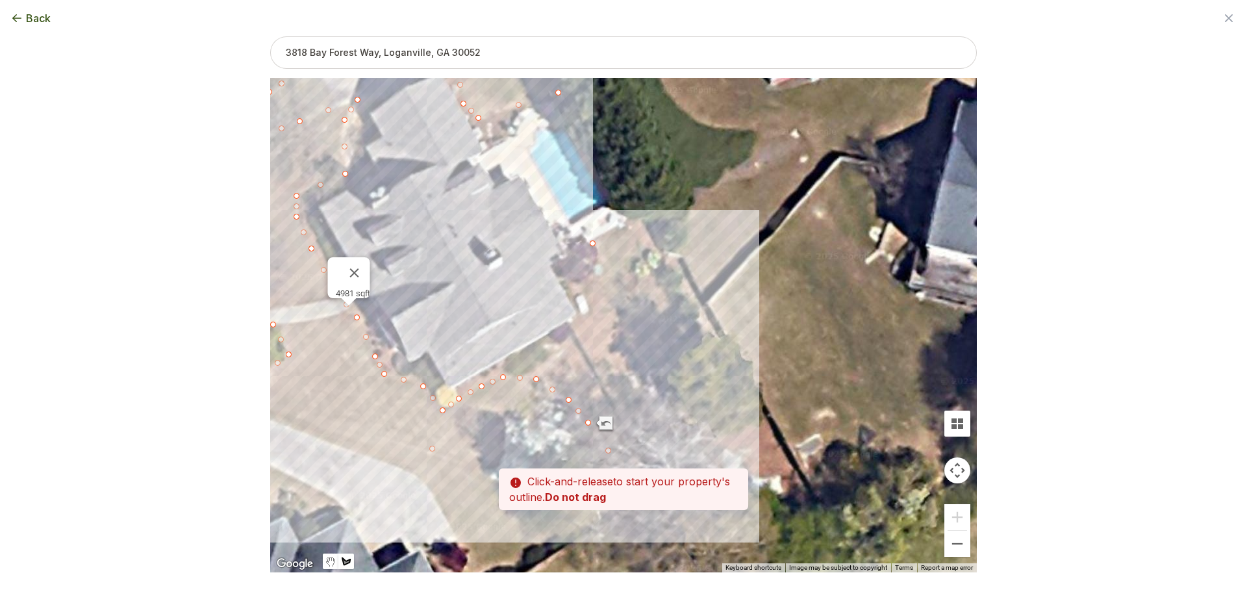
click at [590, 290] on div at bounding box center [623, 326] width 707 height 494
click at [590, 312] on div at bounding box center [623, 326] width 707 height 494
click at [625, 321] on div at bounding box center [623, 326] width 707 height 494
click at [653, 308] on div at bounding box center [623, 326] width 707 height 494
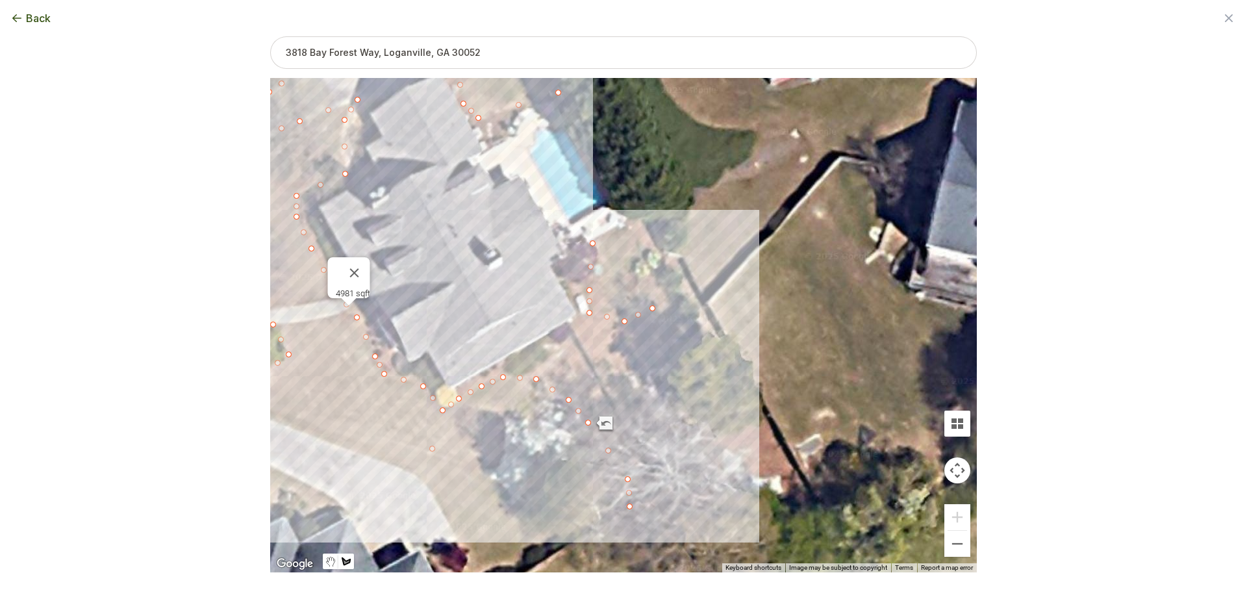
click at [637, 238] on div at bounding box center [623, 326] width 707 height 494
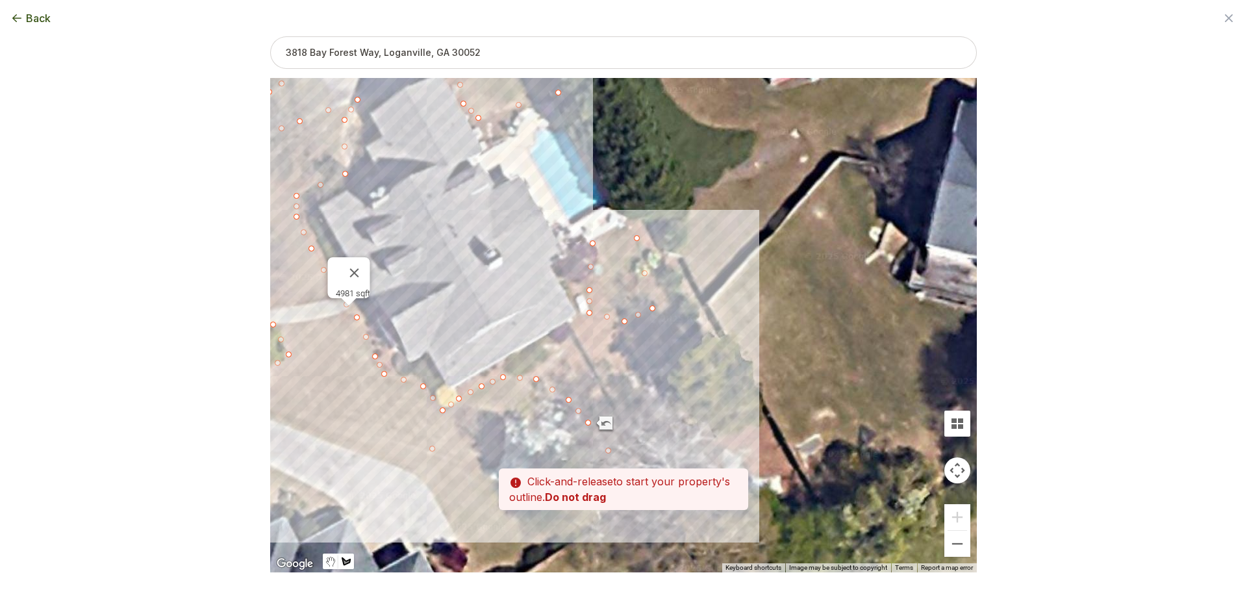
click at [629, 220] on div at bounding box center [623, 326] width 707 height 494
click at [594, 243] on div at bounding box center [623, 326] width 707 height 494
type input "7660"
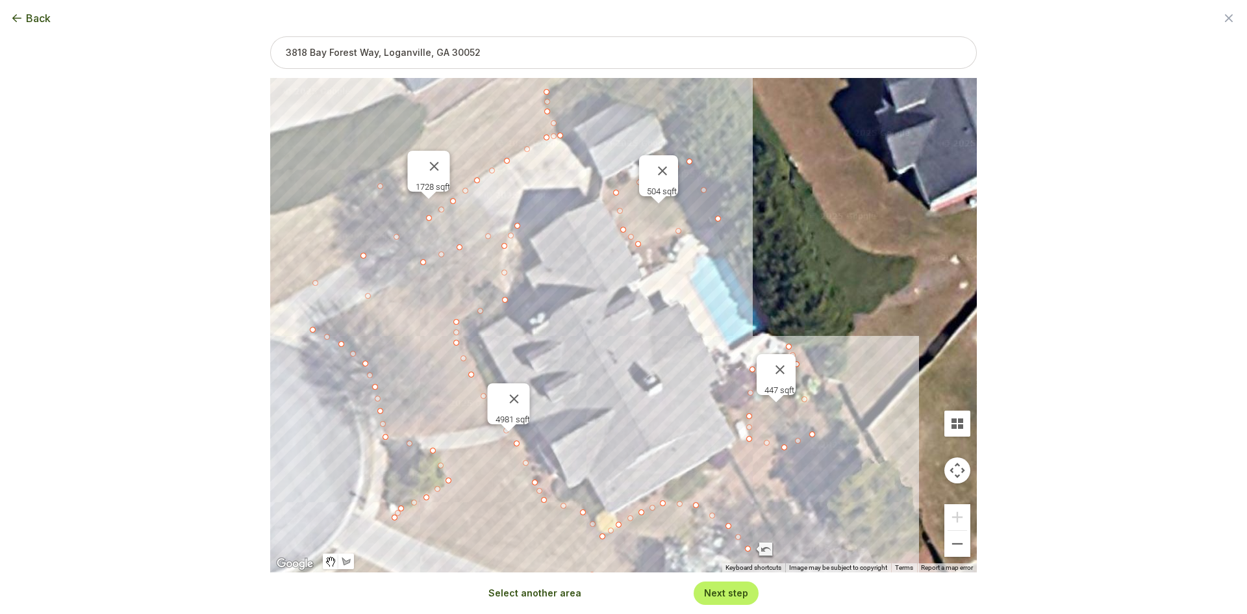
drag, startPoint x: 514, startPoint y: 220, endPoint x: 676, endPoint y: 349, distance: 207.1
click at [676, 349] on div "4981 sqft 1728 sqft 504 sqft 447 sqft" at bounding box center [623, 325] width 707 height 494
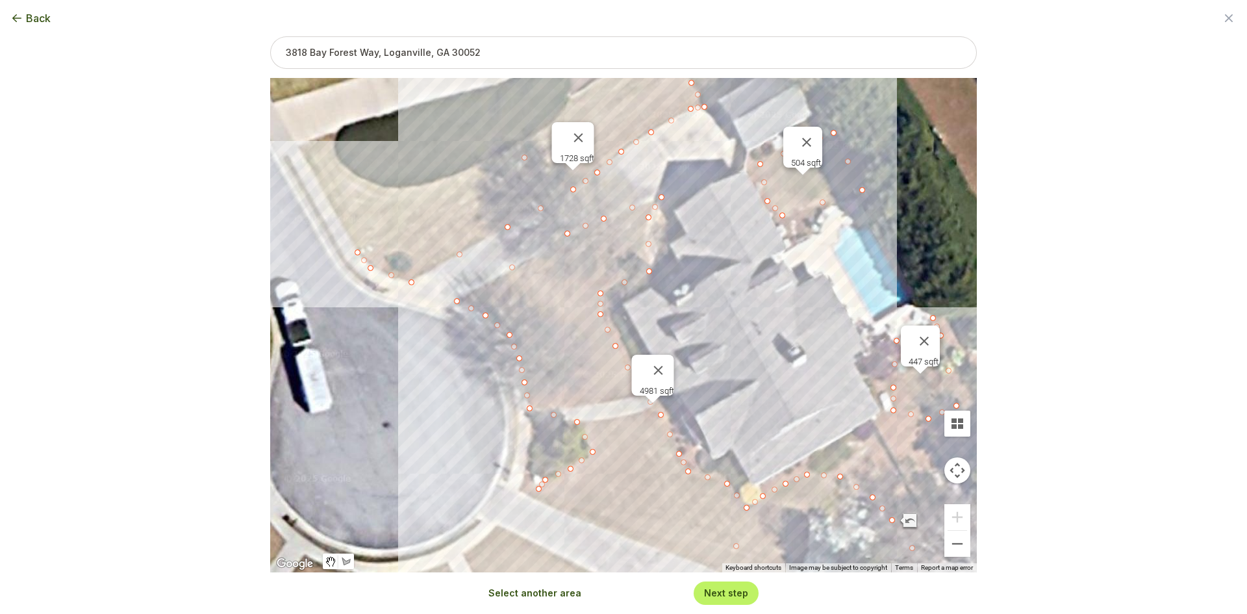
drag, startPoint x: 642, startPoint y: 342, endPoint x: 787, endPoint y: 318, distance: 146.8
click at [787, 318] on div "4981 sqft 1728 sqft 504 sqft 447 sqft" at bounding box center [623, 325] width 707 height 494
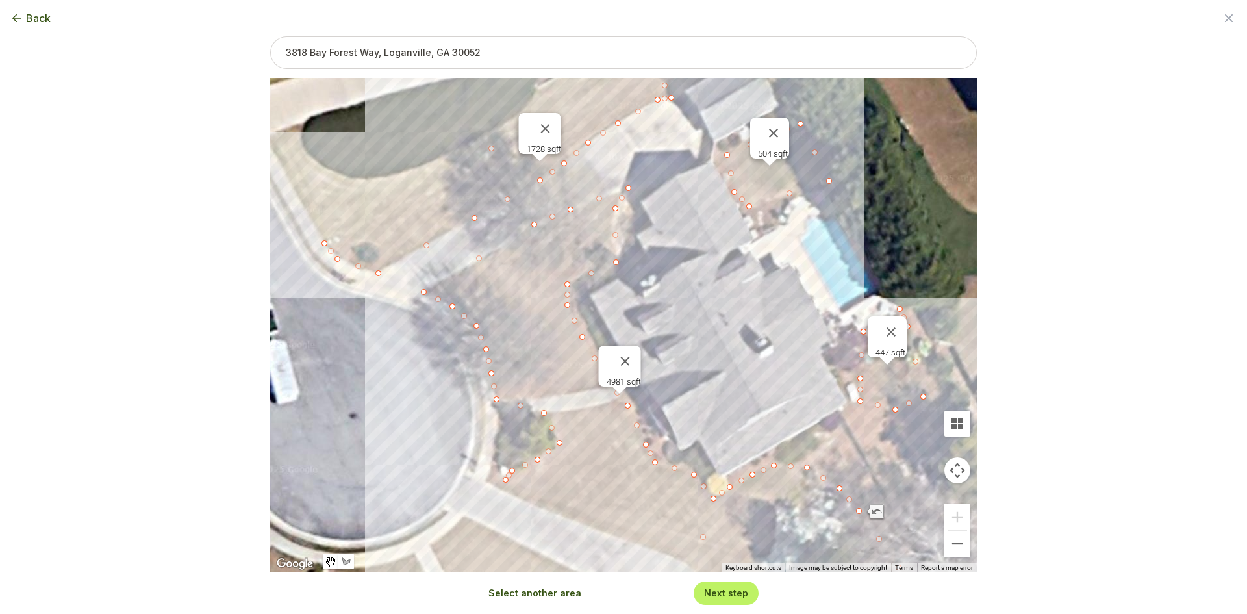
drag, startPoint x: 757, startPoint y: 210, endPoint x: 723, endPoint y: 209, distance: 33.8
click at [722, 209] on div "4981 sqft 1728 sqft 504 sqft 447 sqft" at bounding box center [623, 325] width 707 height 494
